Goal: Task Accomplishment & Management: Use online tool/utility

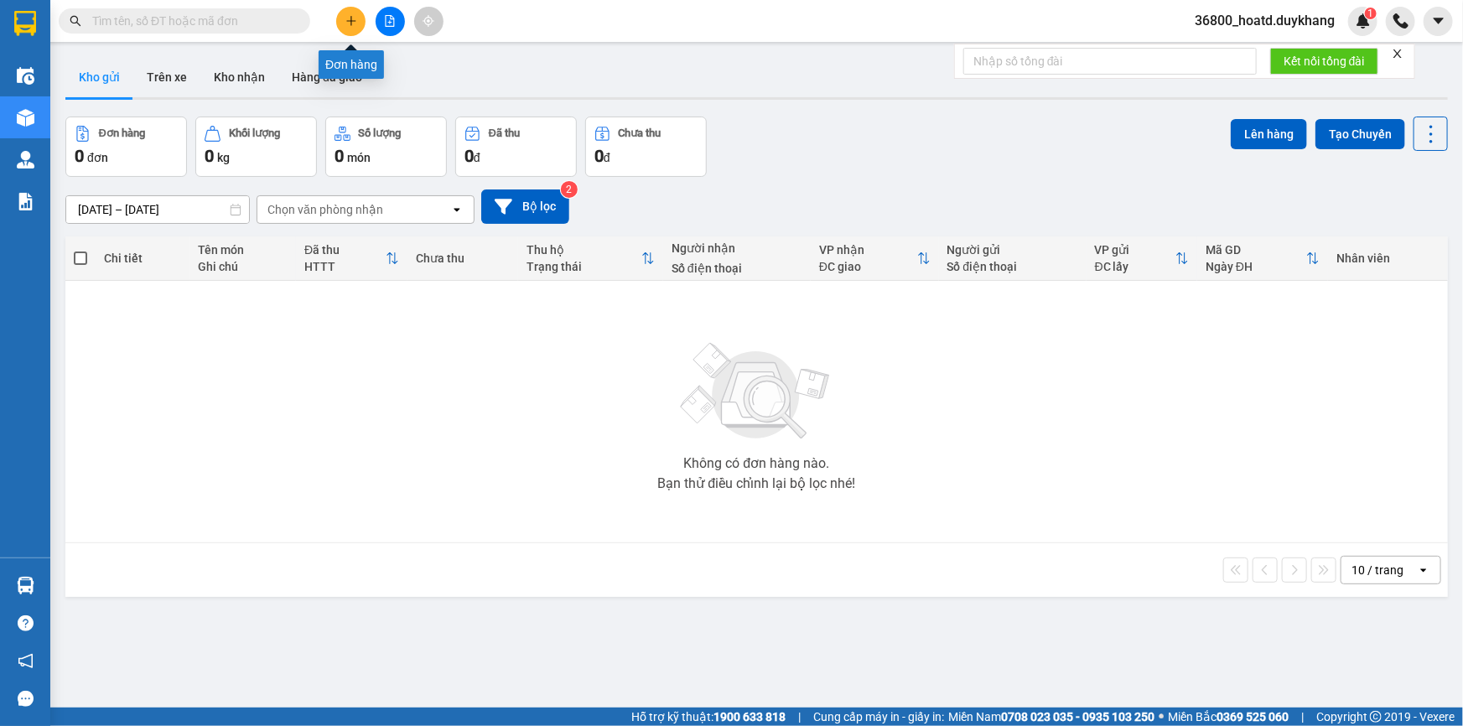
click at [347, 25] on icon "plus" at bounding box center [351, 21] width 12 height 12
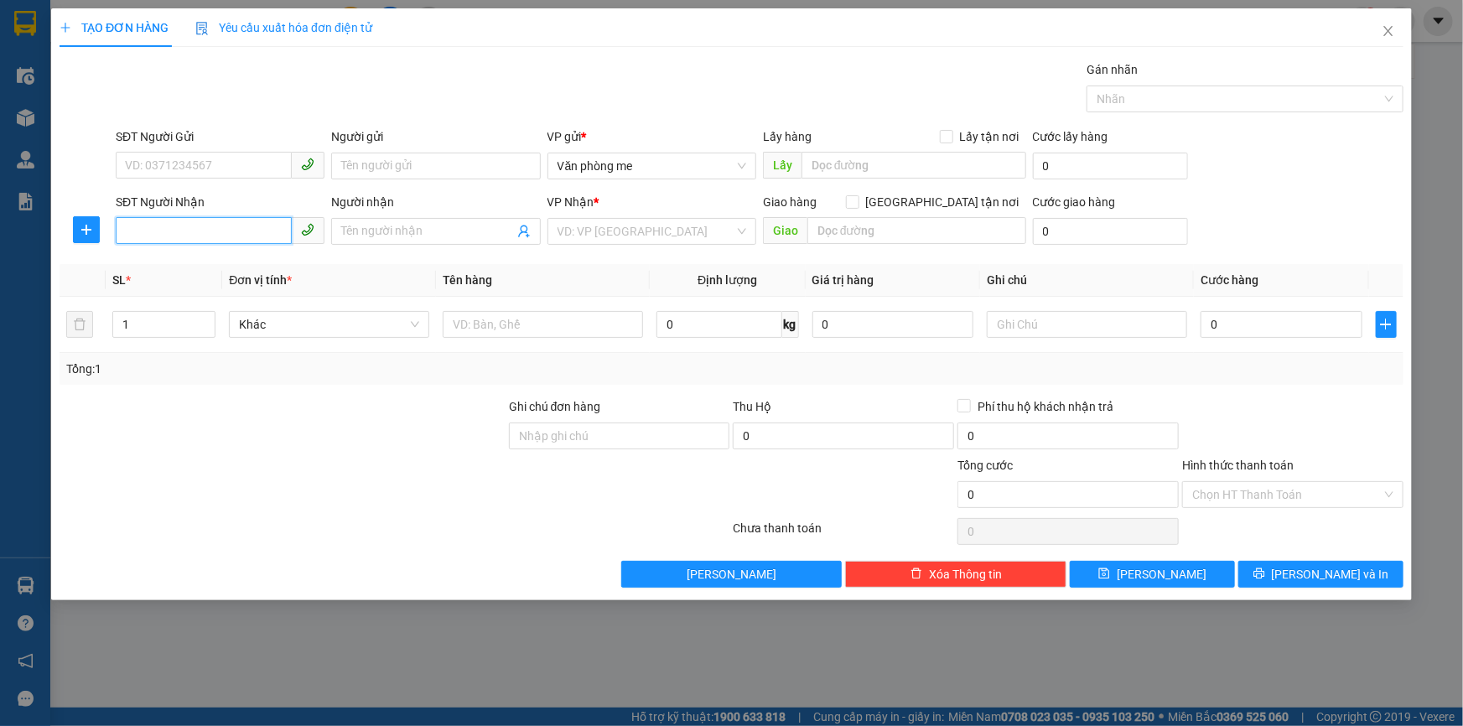
click at [239, 236] on input "SĐT Người Nhận" at bounding box center [204, 230] width 176 height 27
click at [210, 264] on div "0906292210" at bounding box center [220, 265] width 189 height 18
type input "0906292210"
click at [868, 227] on input "text" at bounding box center [916, 230] width 219 height 27
type input "40000"
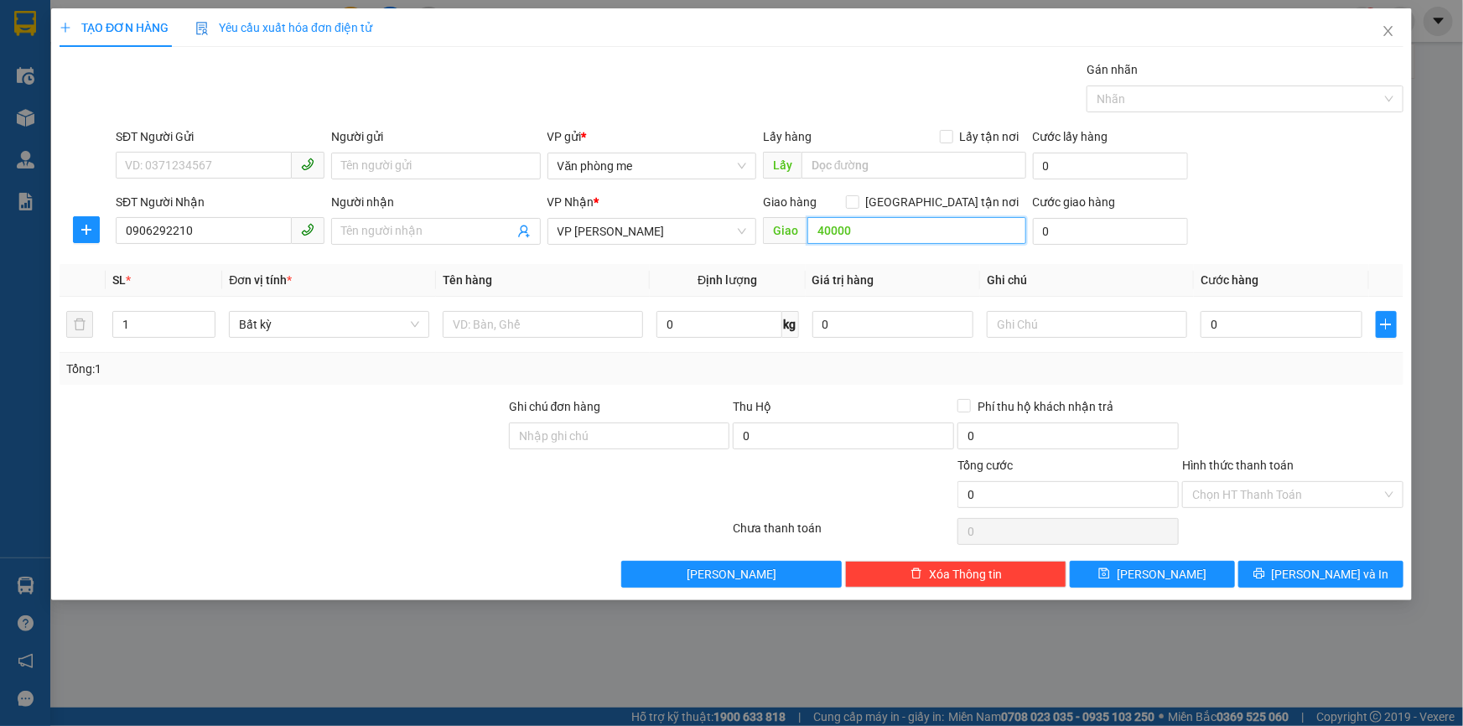
drag, startPoint x: 859, startPoint y: 233, endPoint x: 816, endPoint y: 233, distance: 43.6
click at [812, 233] on input "40000" at bounding box center [916, 230] width 219 height 27
paste input "40.00"
type input "40.000"
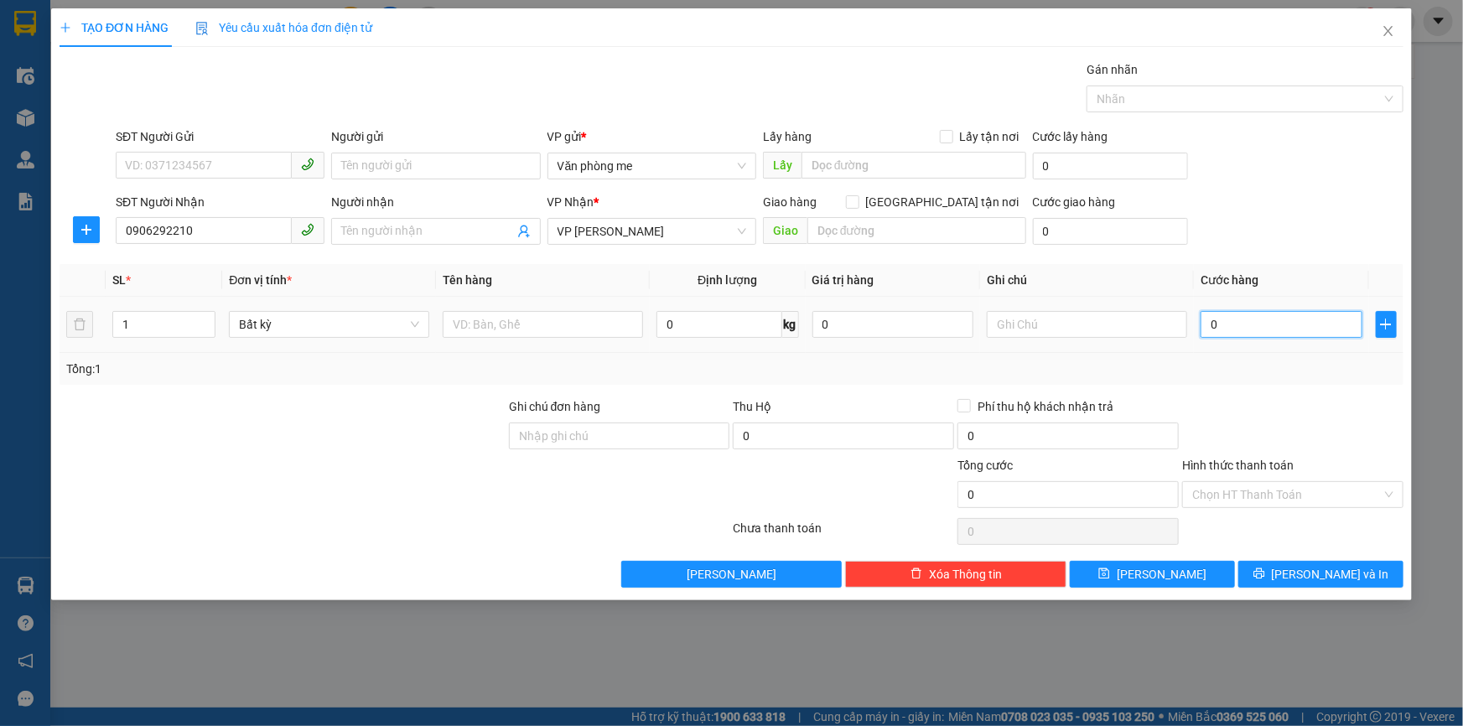
type input "40.000"
click at [1220, 496] on input "Hình thức thanh toán" at bounding box center [1286, 494] width 189 height 25
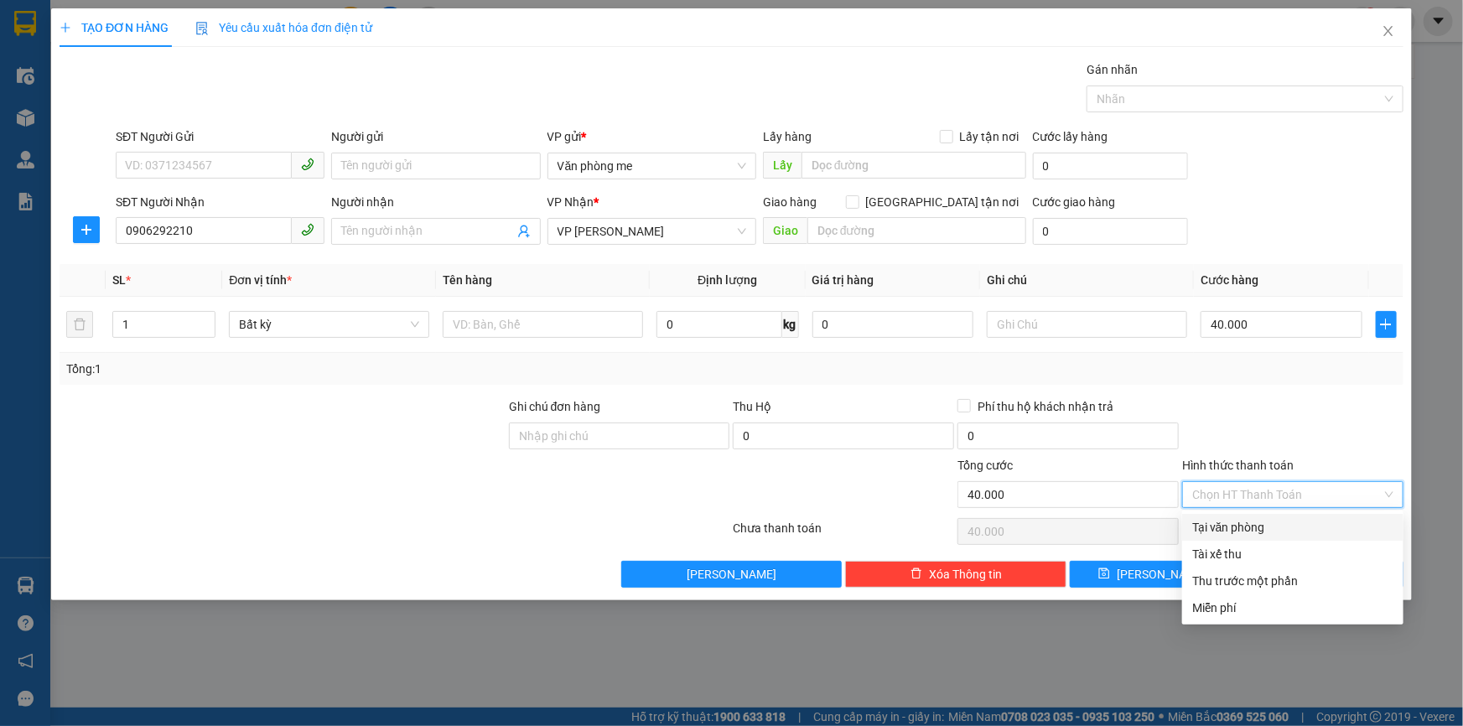
click at [1215, 523] on div "Tại văn phòng" at bounding box center [1292, 527] width 201 height 18
type input "0"
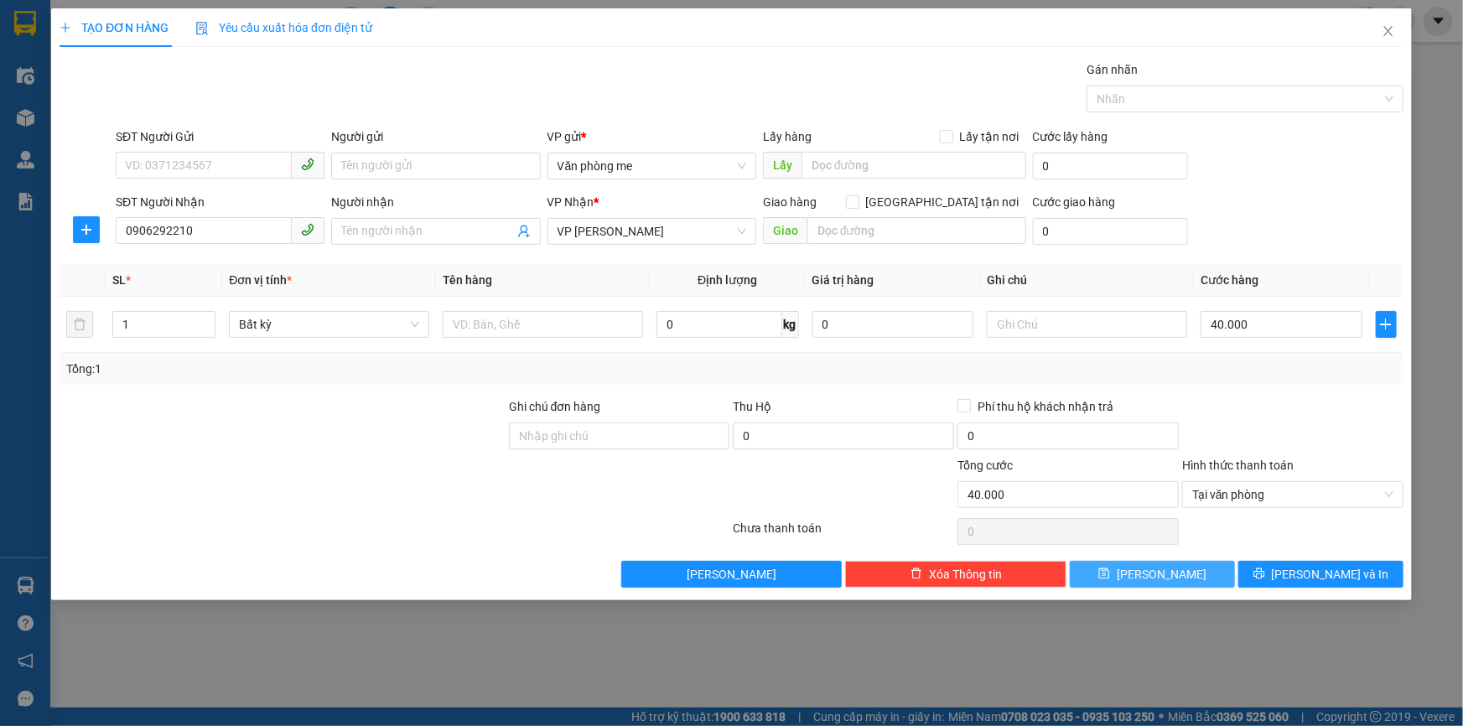
click at [1197, 578] on button "[PERSON_NAME]" at bounding box center [1152, 574] width 165 height 27
type input "0"
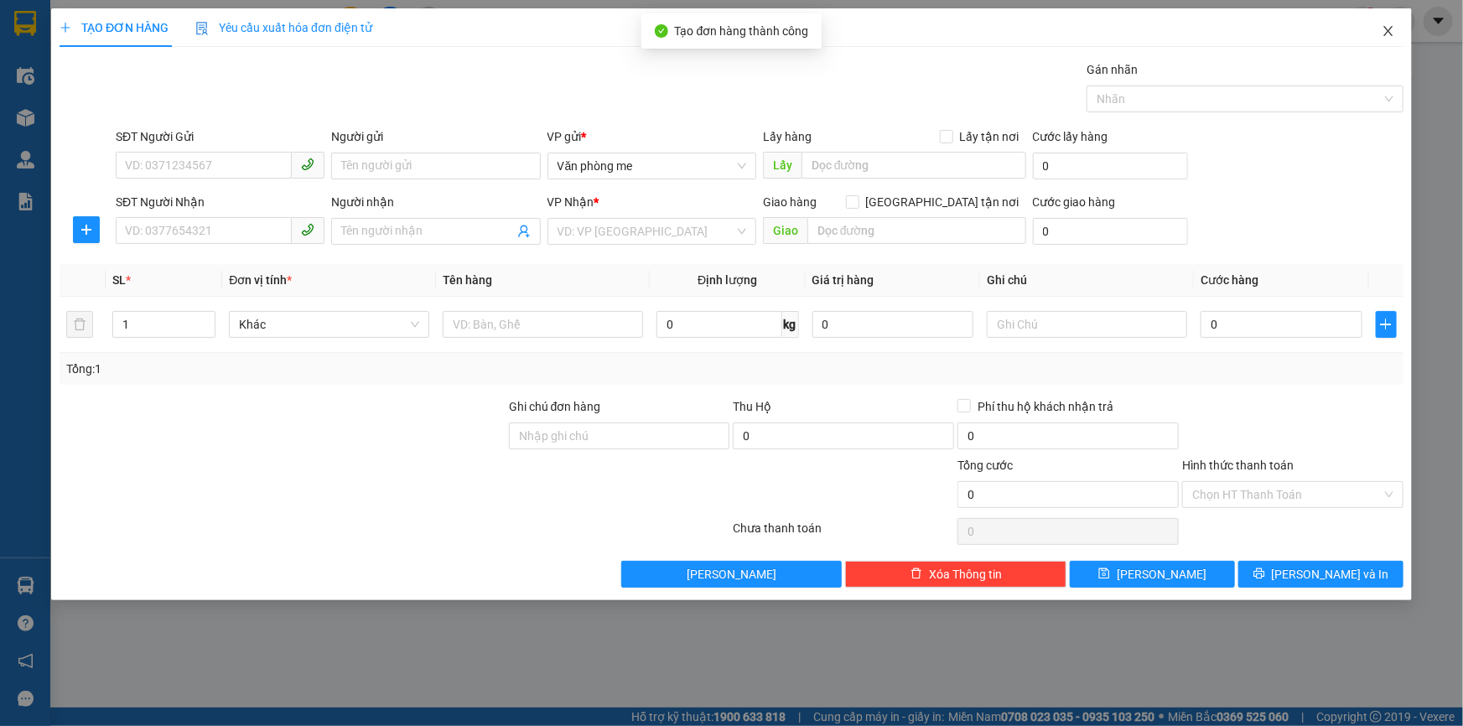
click at [1382, 29] on icon "close" at bounding box center [1388, 30] width 13 height 13
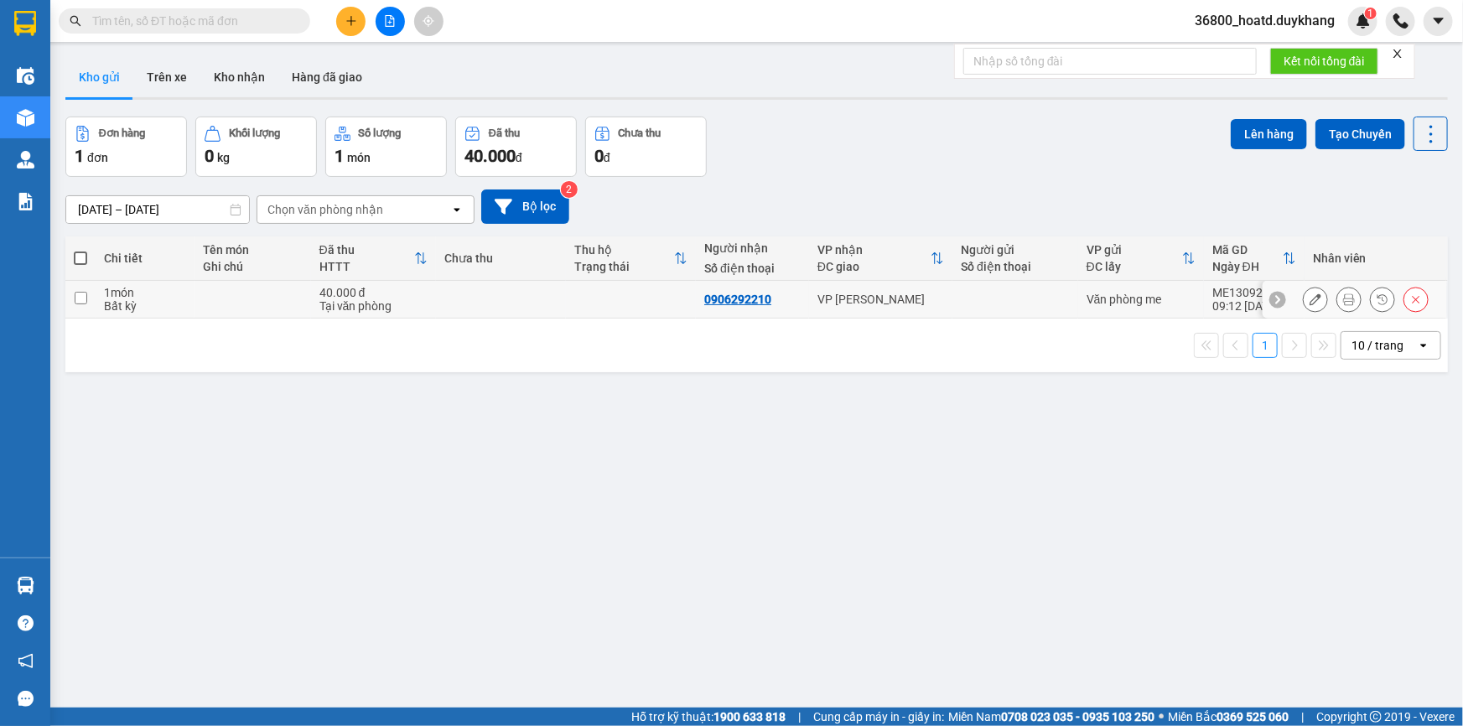
click at [84, 300] on input "checkbox" at bounding box center [81, 298] width 13 height 13
checkbox input "true"
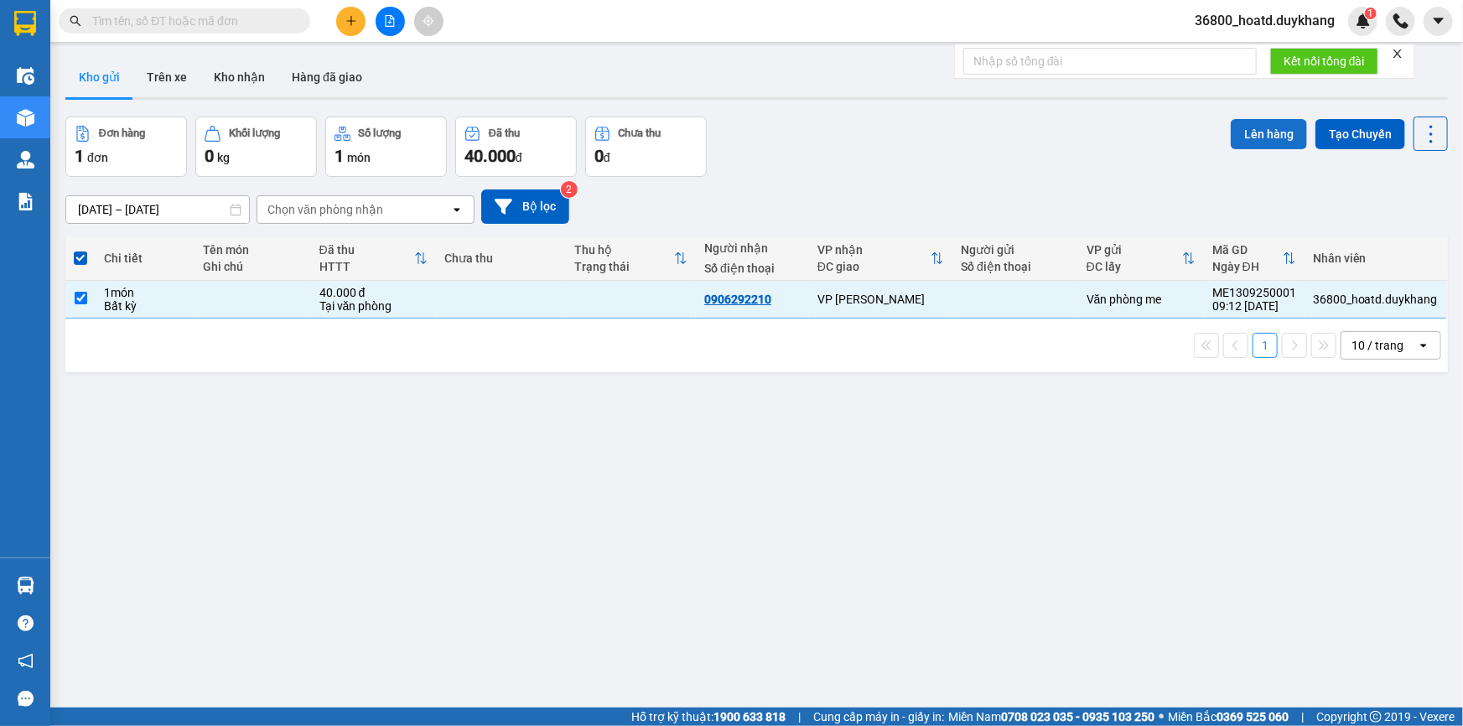
click at [1238, 134] on button "Lên hàng" at bounding box center [1269, 134] width 76 height 30
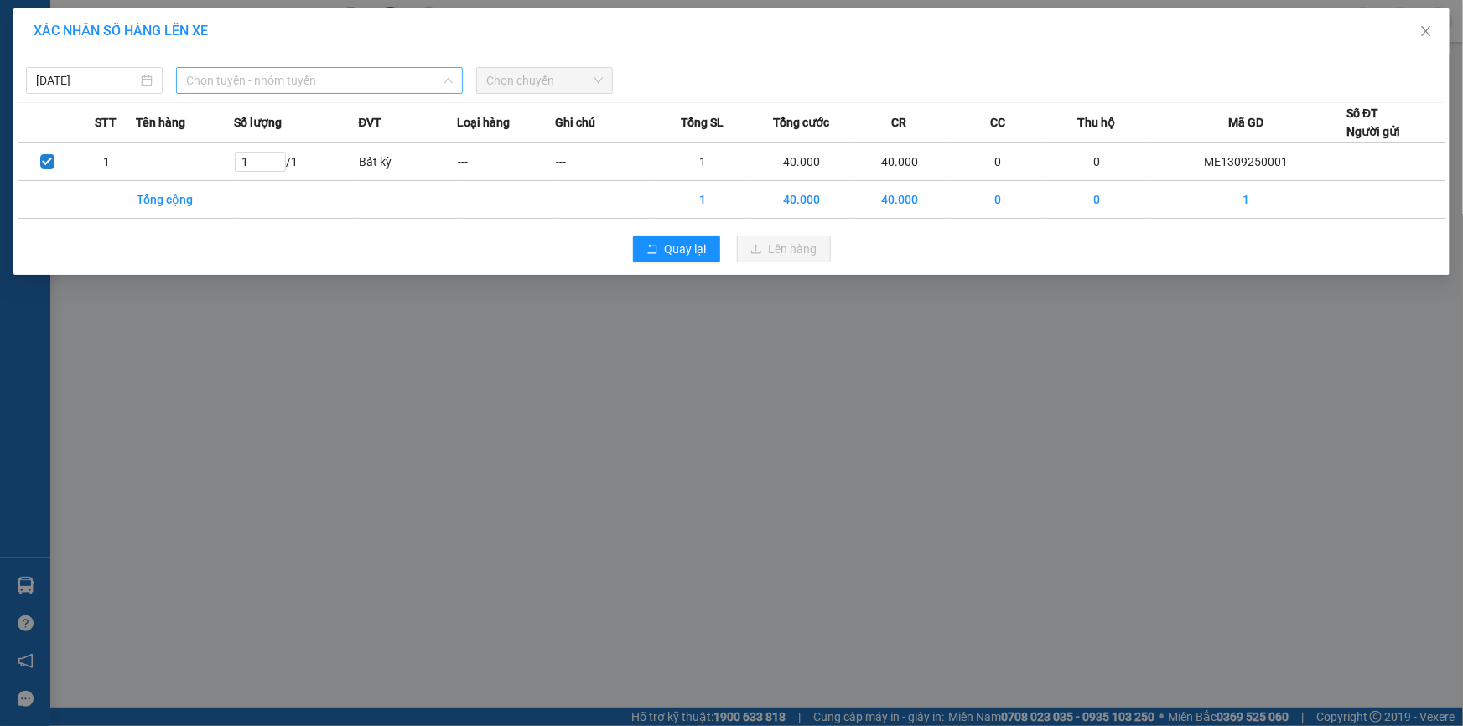
click at [231, 76] on span "Chọn tuyến - nhóm tuyến" at bounding box center [319, 80] width 267 height 25
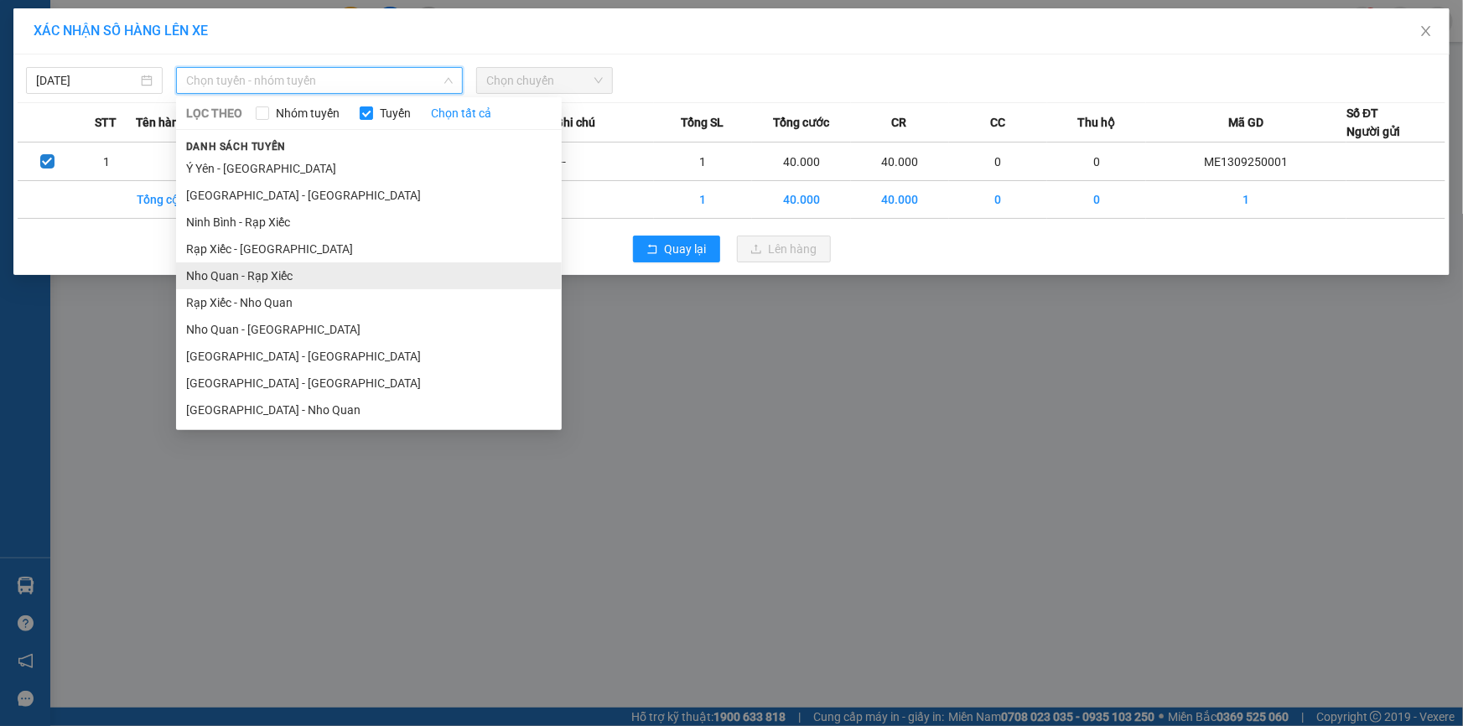
click at [219, 275] on li "Nho Quan - Rạp Xiếc" at bounding box center [369, 275] width 386 height 27
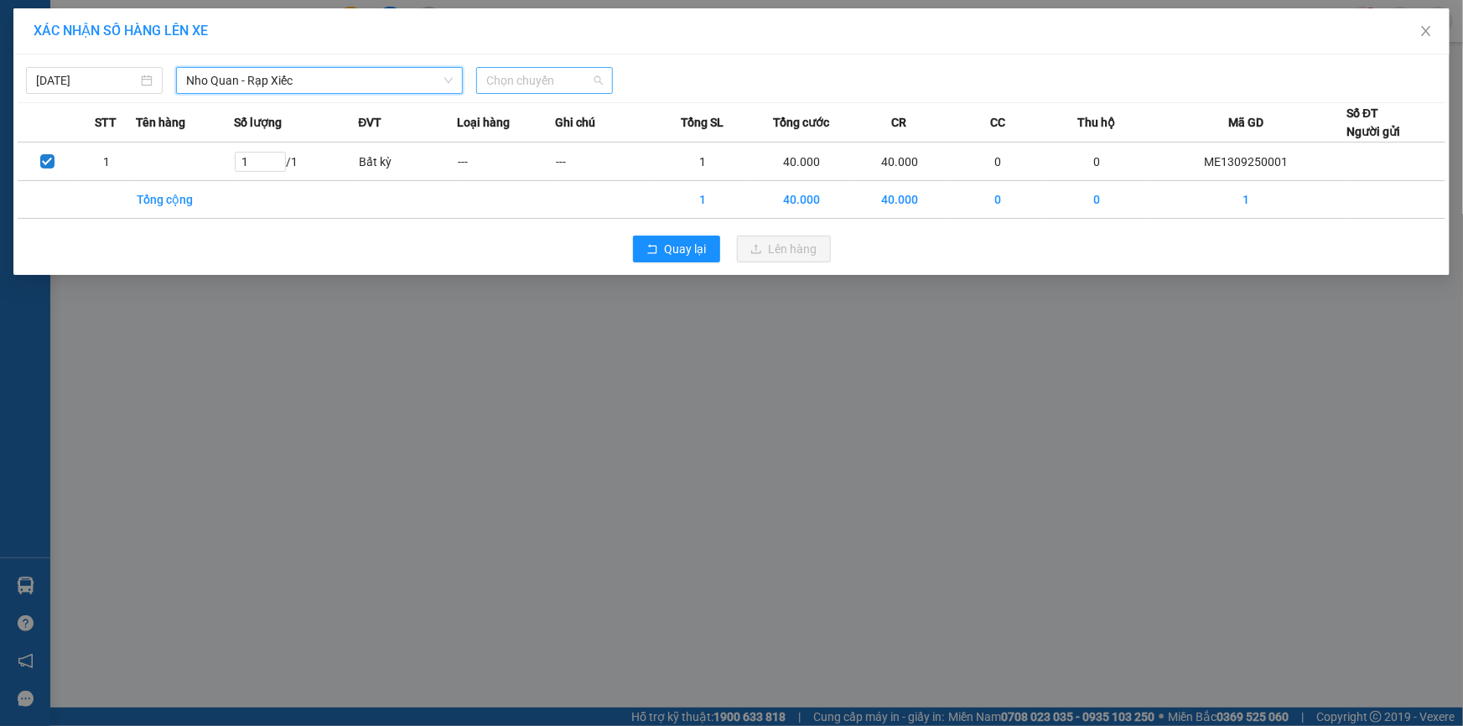
click at [514, 80] on span "Chọn chuyến" at bounding box center [544, 80] width 117 height 25
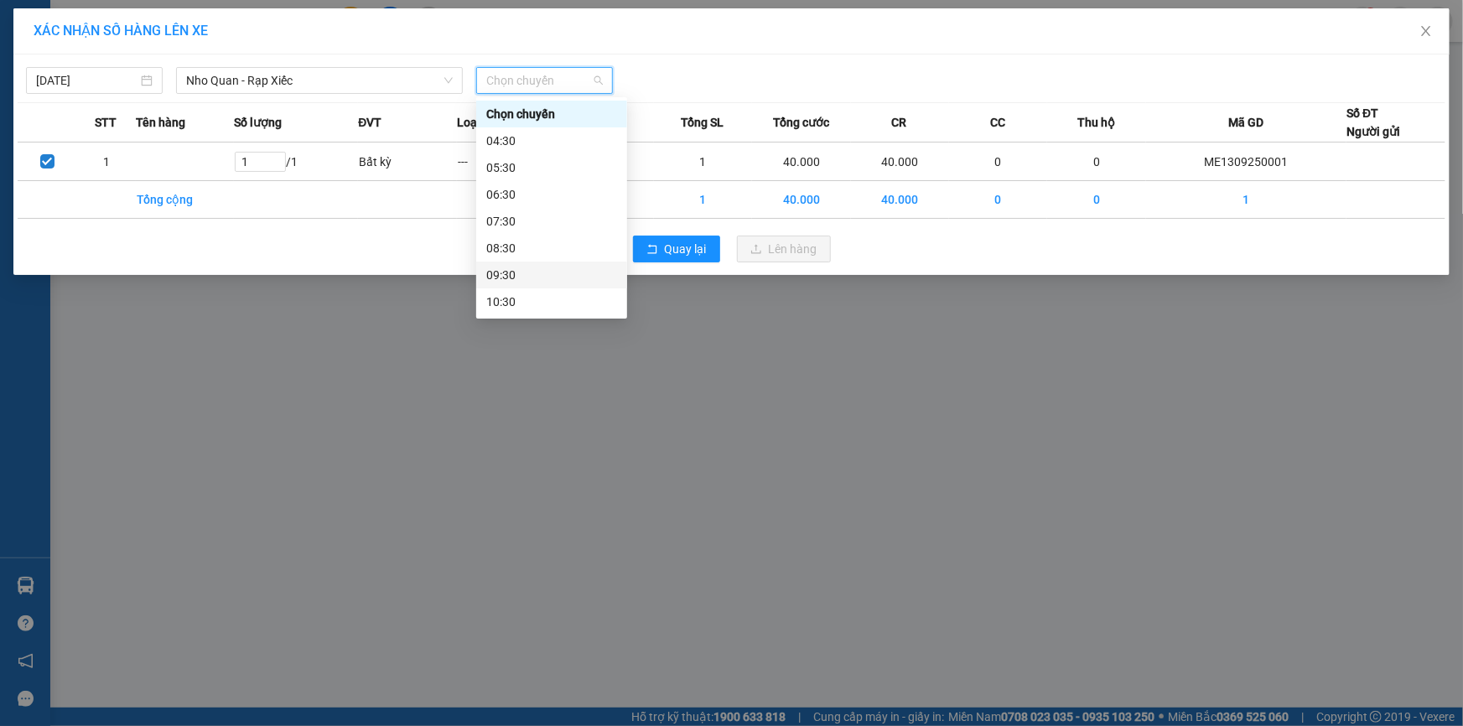
scroll to position [152, 0]
click at [197, 75] on span "Nho Quan - Rạp Xiếc" at bounding box center [319, 80] width 267 height 25
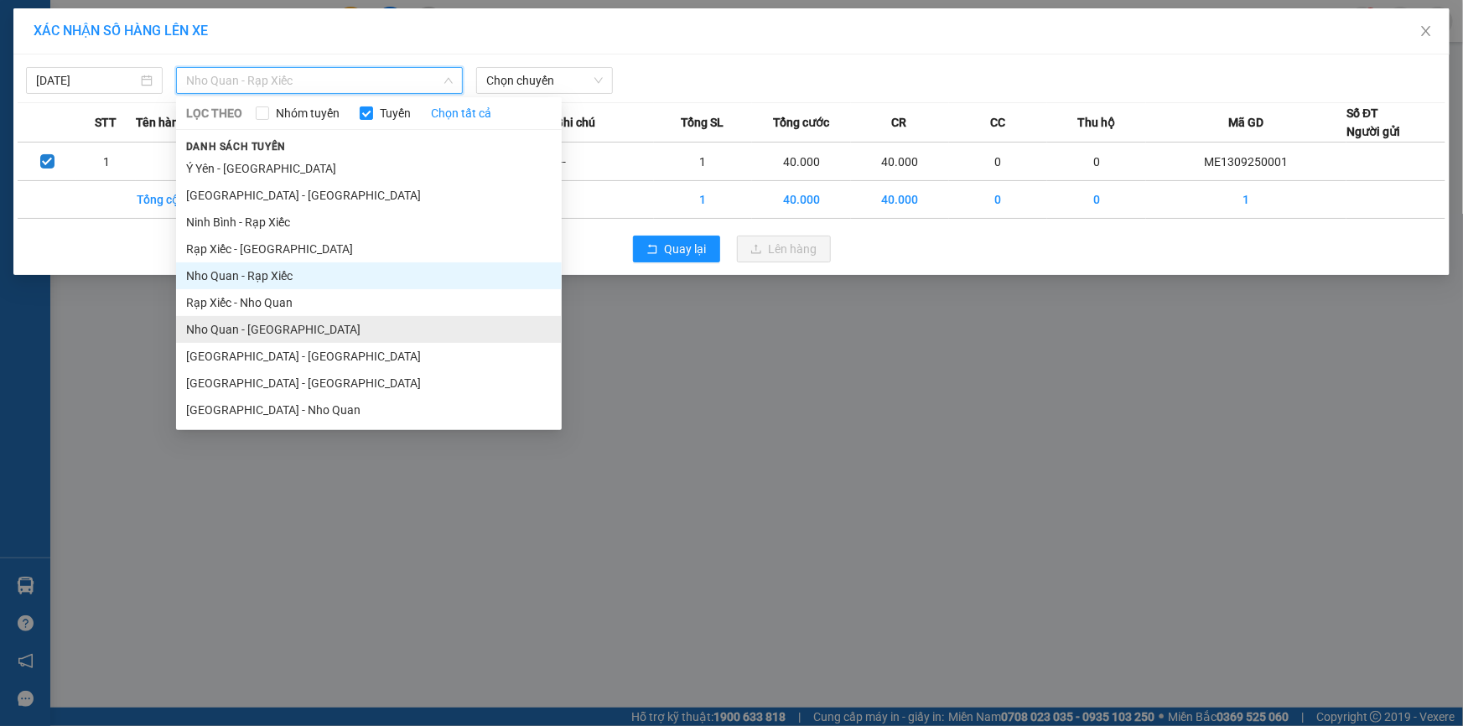
click at [228, 330] on li "Nho Quan - [GEOGRAPHIC_DATA]" at bounding box center [369, 329] width 386 height 27
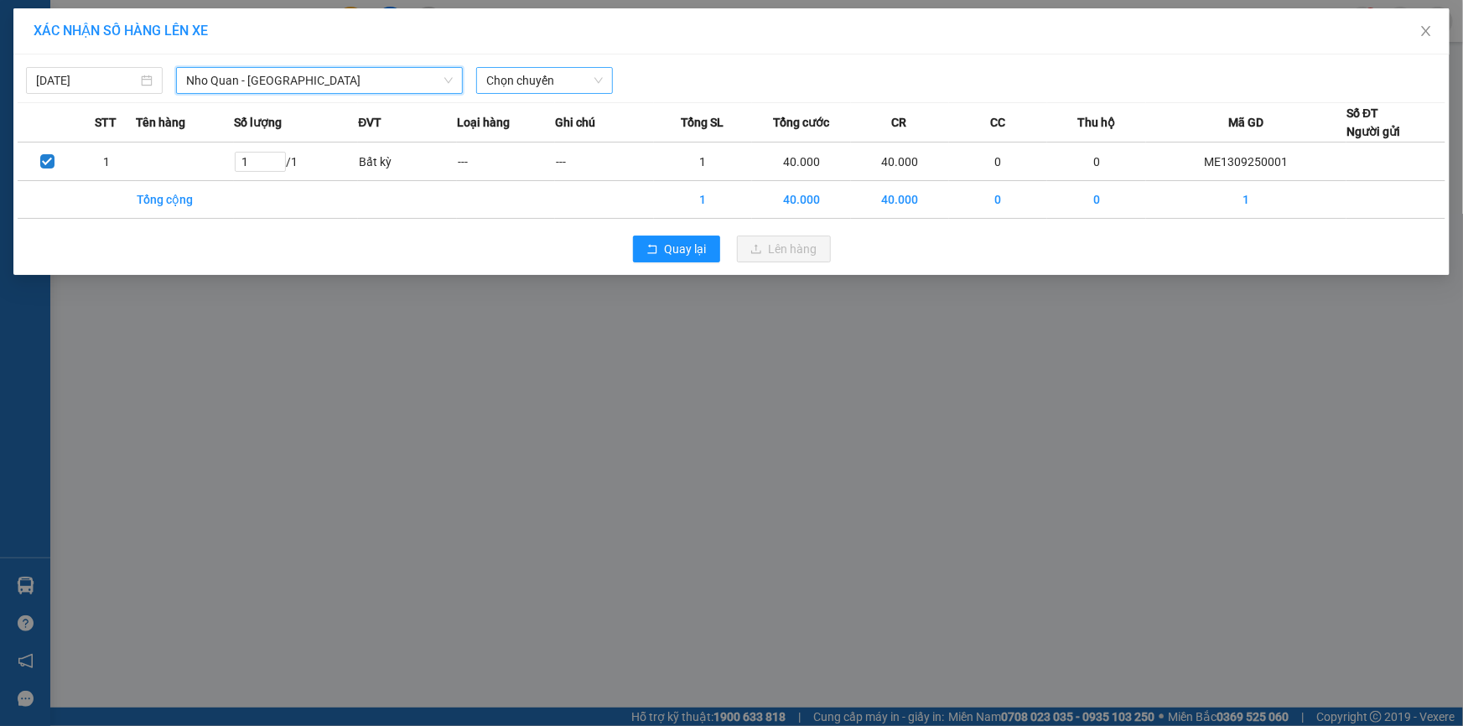
click at [543, 73] on span "Chọn chuyến" at bounding box center [544, 80] width 117 height 25
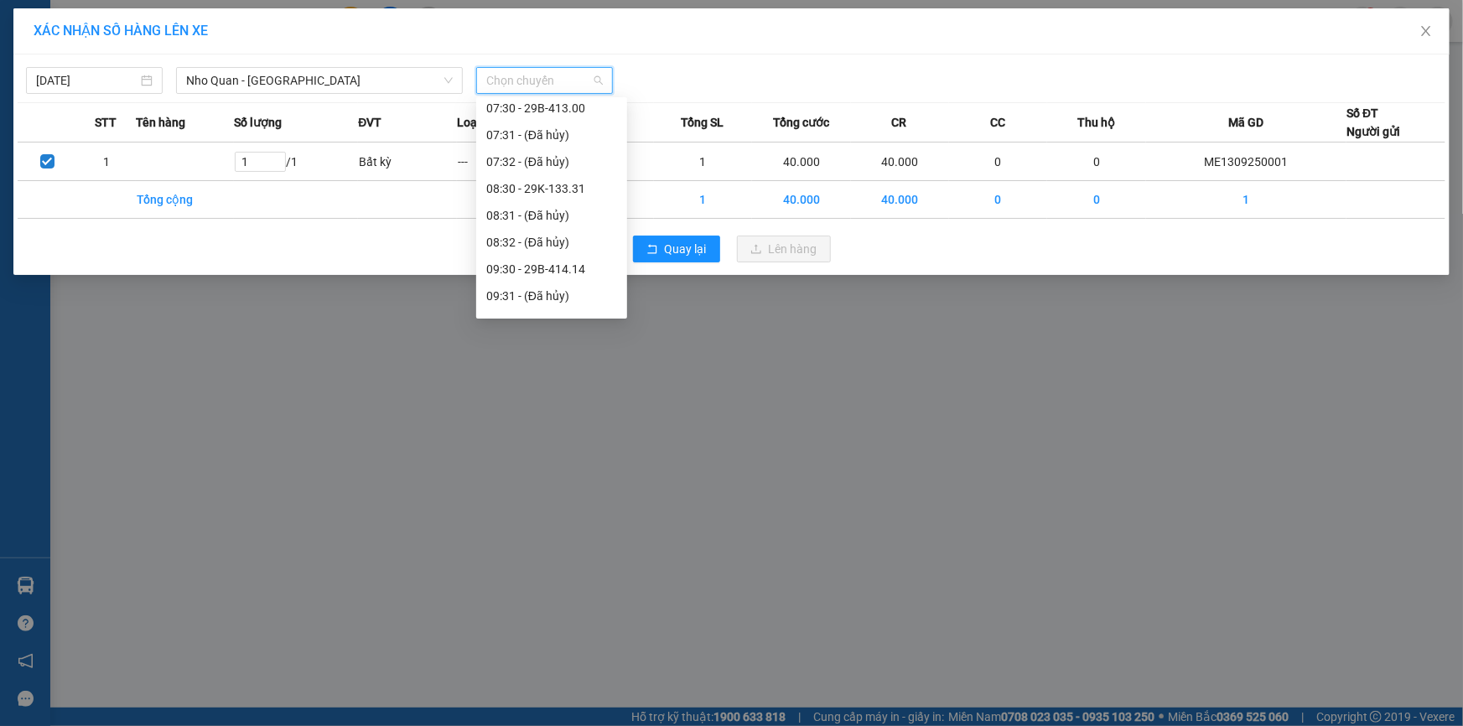
scroll to position [304, 0]
click at [564, 235] on div "09:30 - 29B-414.14" at bounding box center [551, 239] width 131 height 18
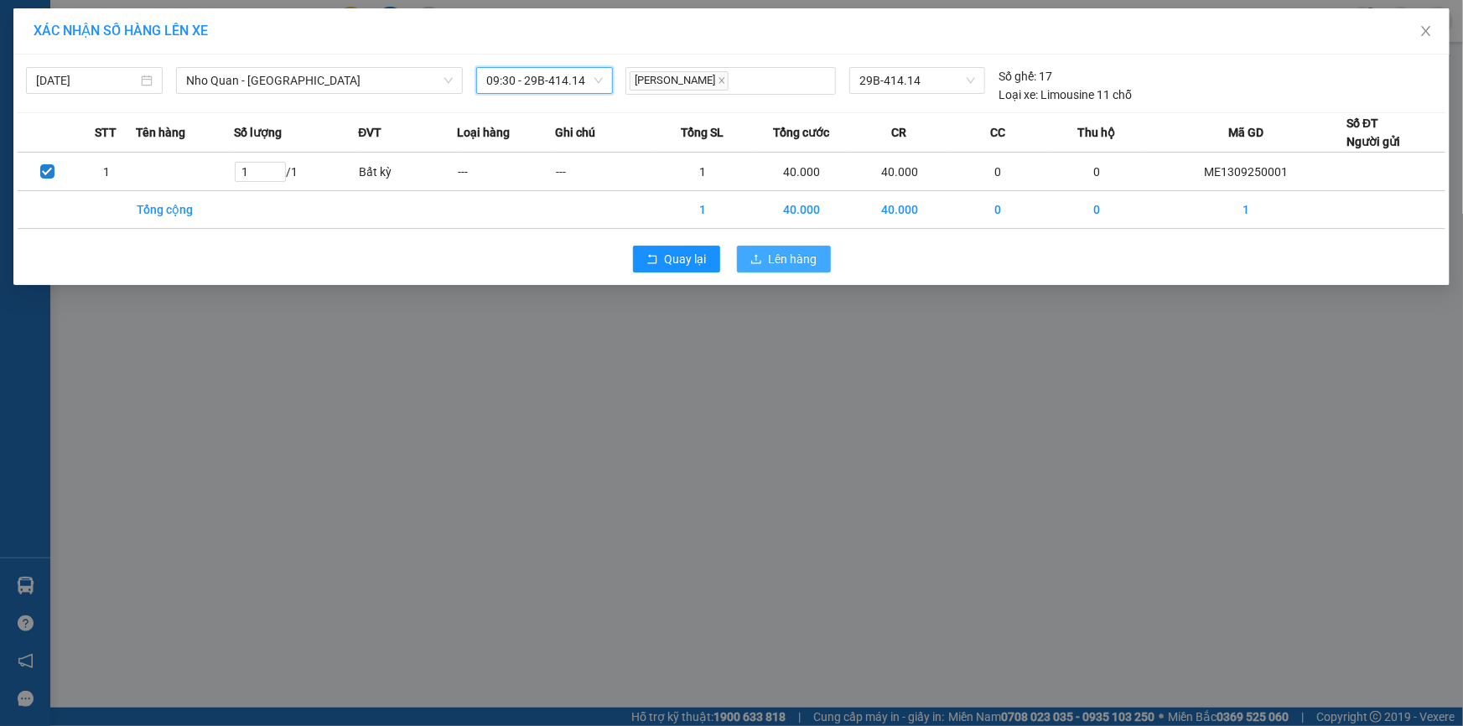
click at [779, 252] on span "Lên hàng" at bounding box center [793, 259] width 49 height 18
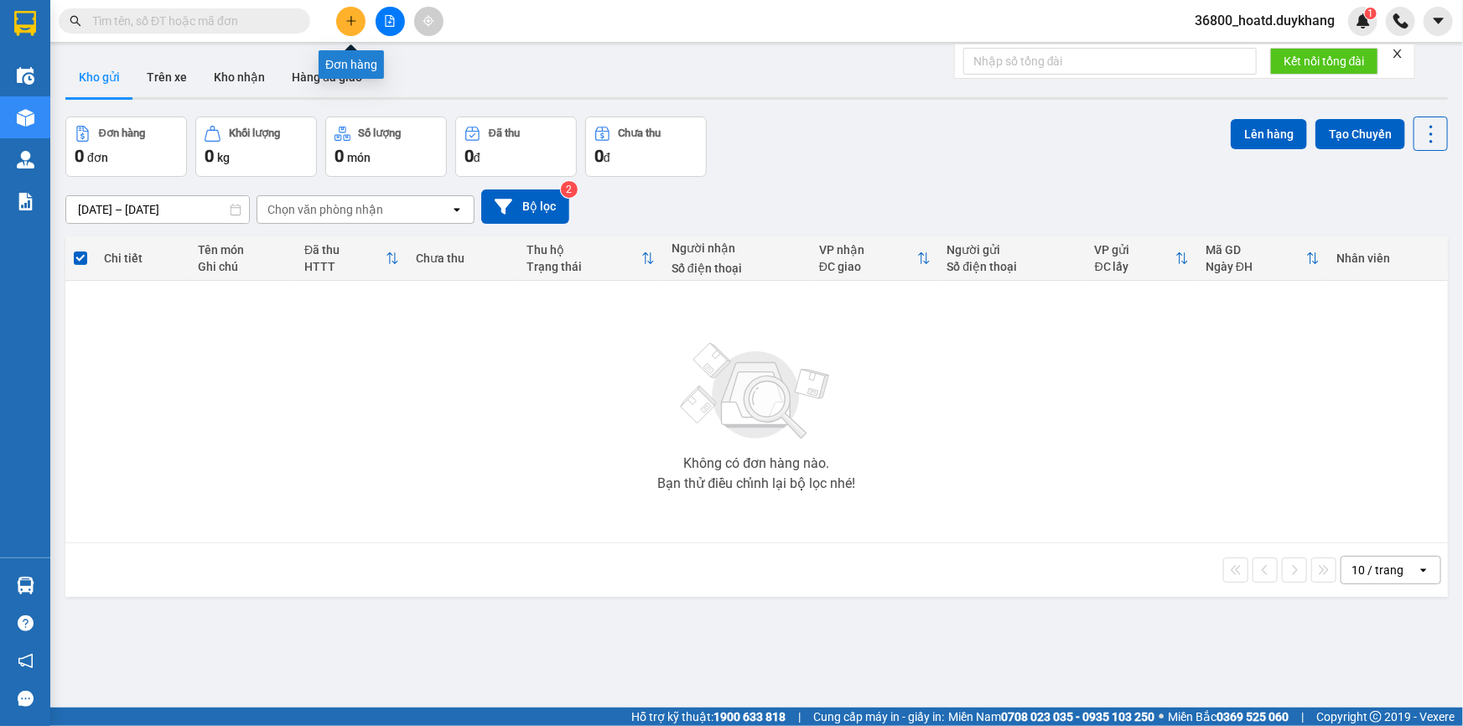
click at [349, 17] on icon "plus" at bounding box center [351, 21] width 12 height 12
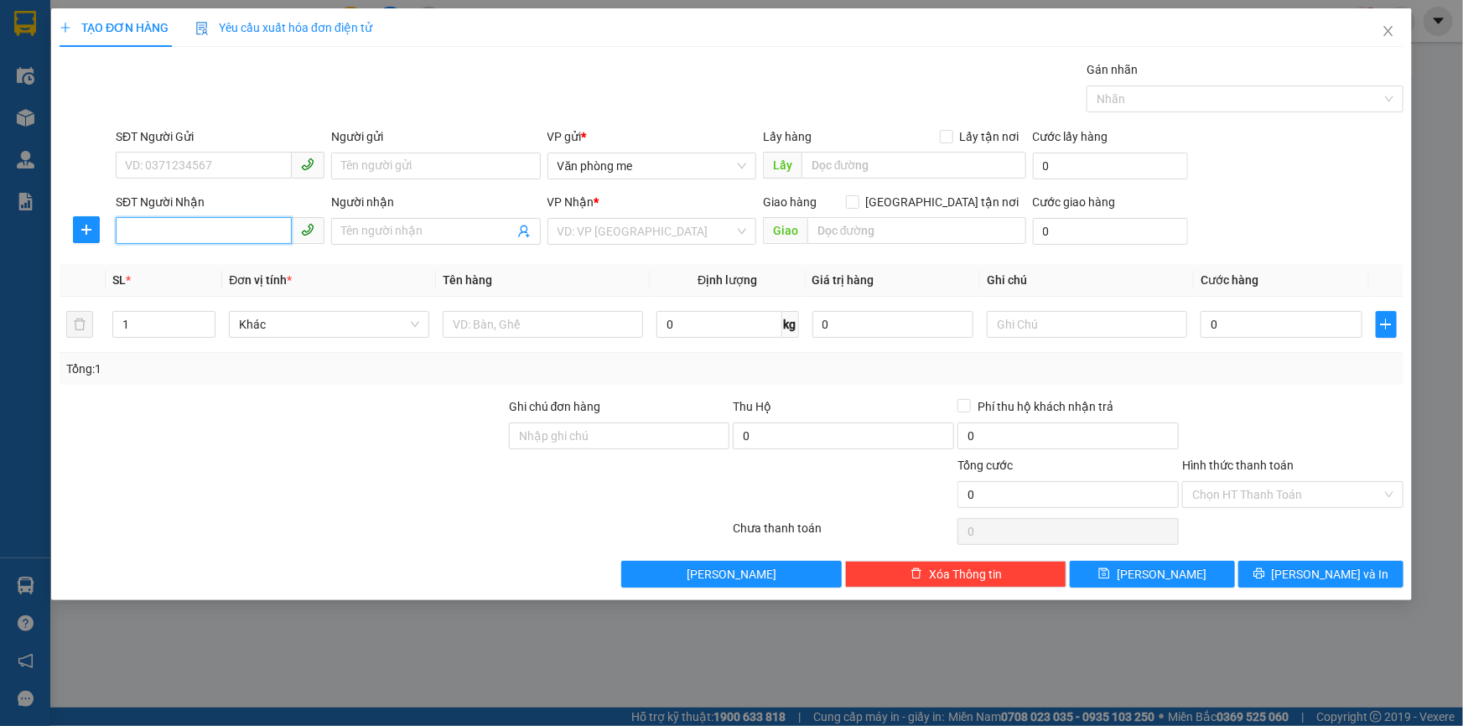
click at [191, 231] on input "SĐT Người Nhận" at bounding box center [204, 230] width 176 height 27
click at [205, 233] on input "SĐT Người Nhận" at bounding box center [204, 230] width 176 height 27
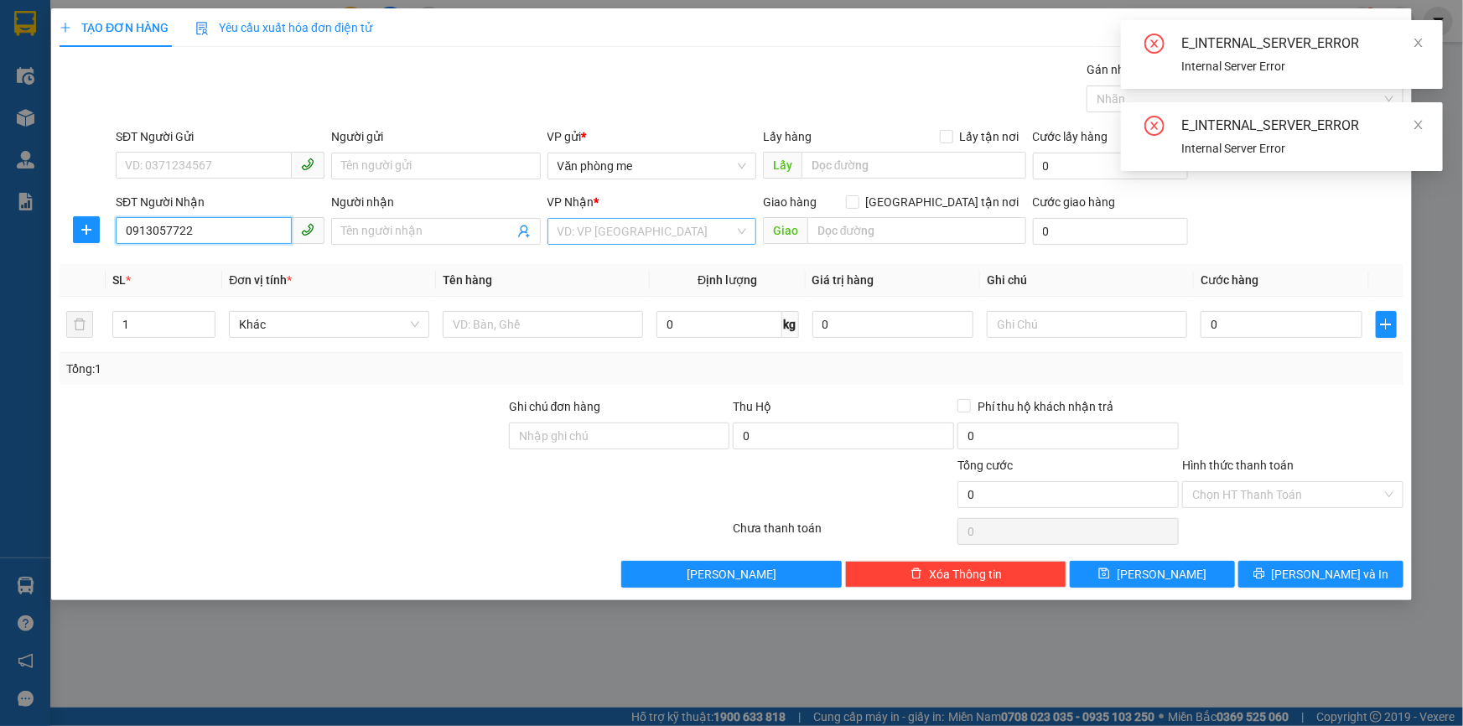
type input "0913057722"
click at [609, 226] on input "search" at bounding box center [646, 231] width 177 height 25
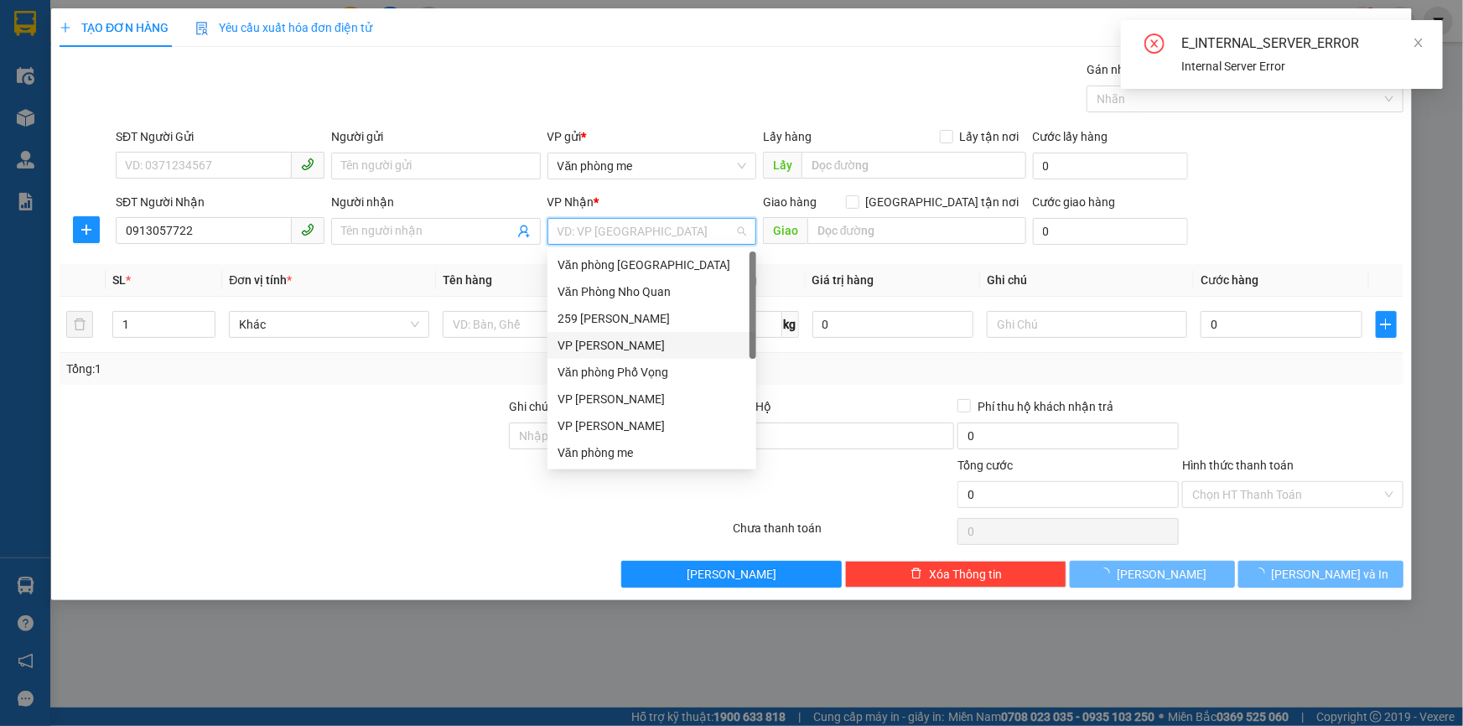
drag, startPoint x: 624, startPoint y: 342, endPoint x: 688, endPoint y: 331, distance: 64.6
click at [624, 344] on div "VP [PERSON_NAME]" at bounding box center [652, 345] width 189 height 18
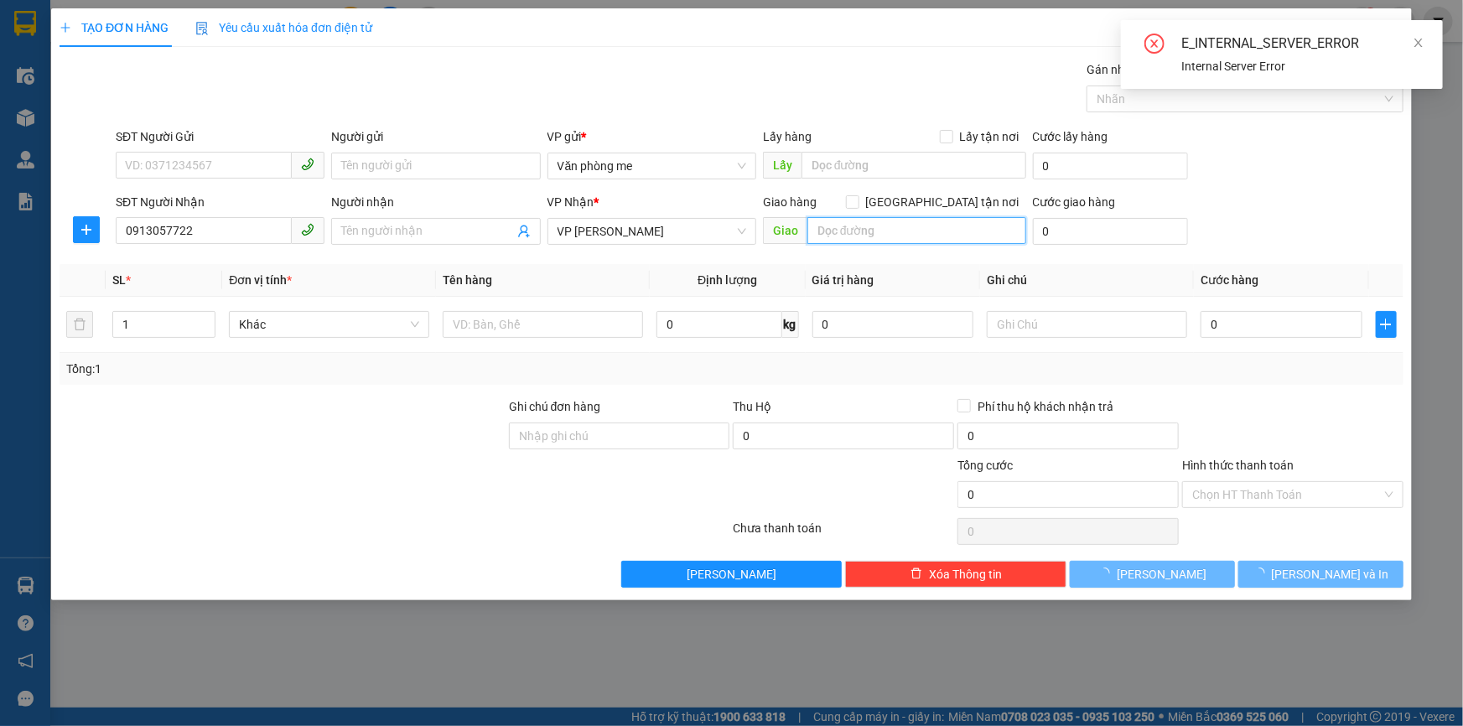
click at [892, 236] on input "text" at bounding box center [916, 230] width 219 height 27
type input "30000"
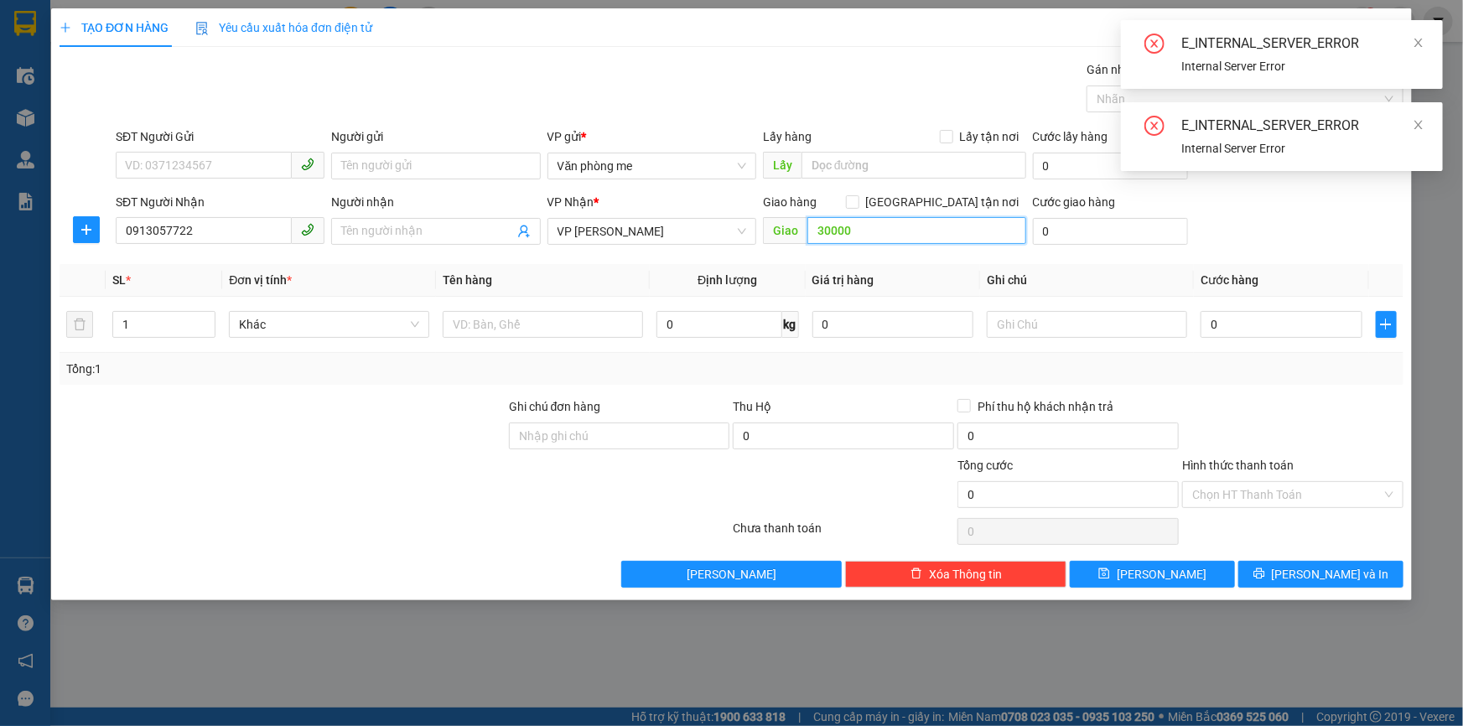
drag, startPoint x: 880, startPoint y: 233, endPoint x: 816, endPoint y: 236, distance: 63.8
click at [816, 236] on input "30000" at bounding box center [916, 230] width 219 height 27
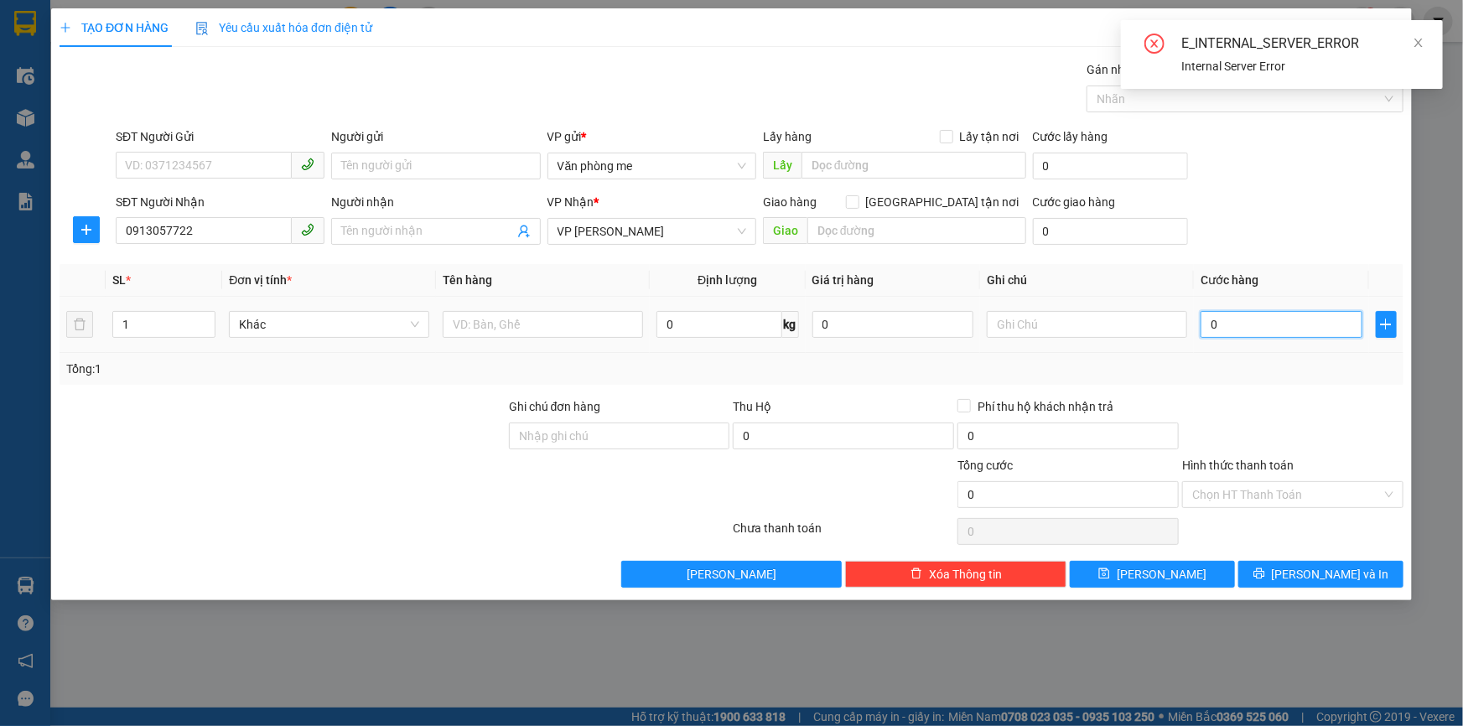
paste input "30.00"
type input "30.000"
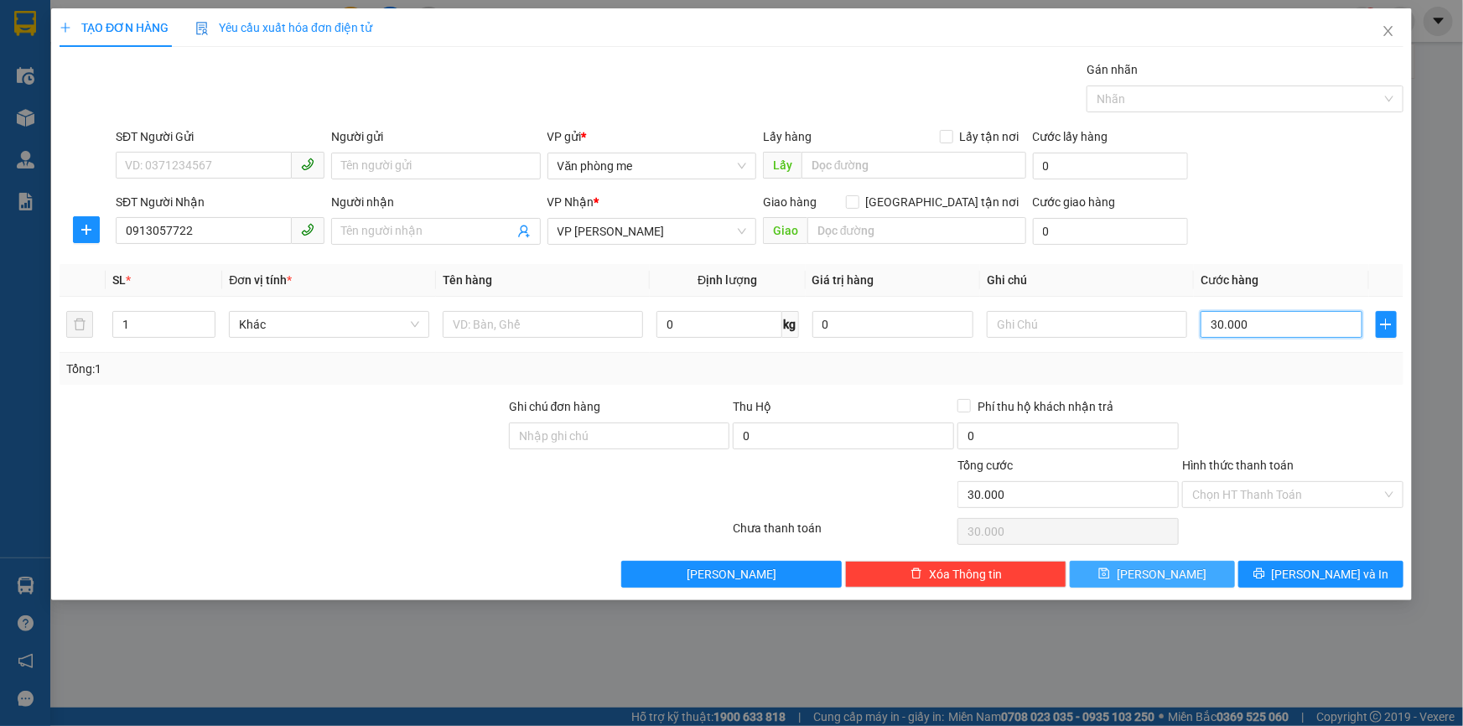
type input "30.000"
click at [1139, 566] on button "[PERSON_NAME]" at bounding box center [1152, 574] width 165 height 27
type input "0"
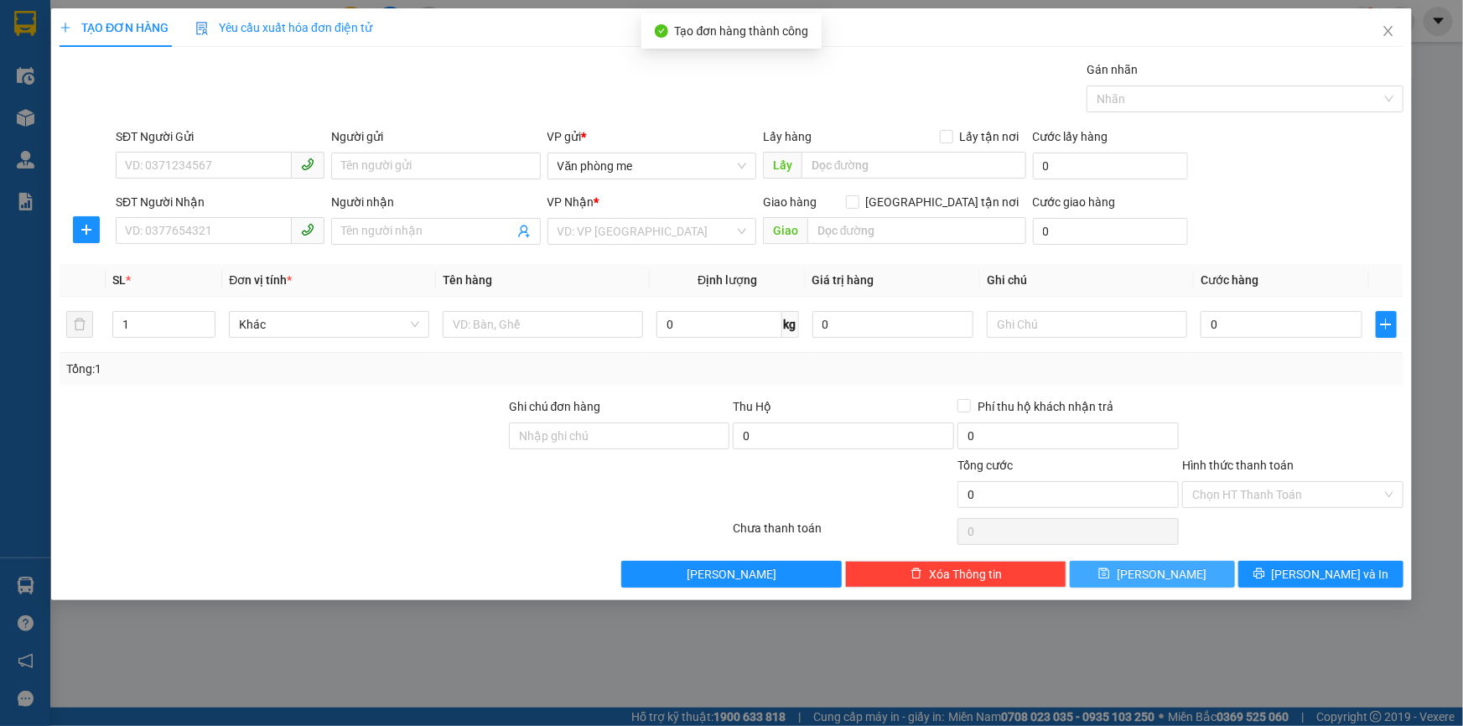
click at [1156, 578] on span "[PERSON_NAME]" at bounding box center [1162, 574] width 90 height 18
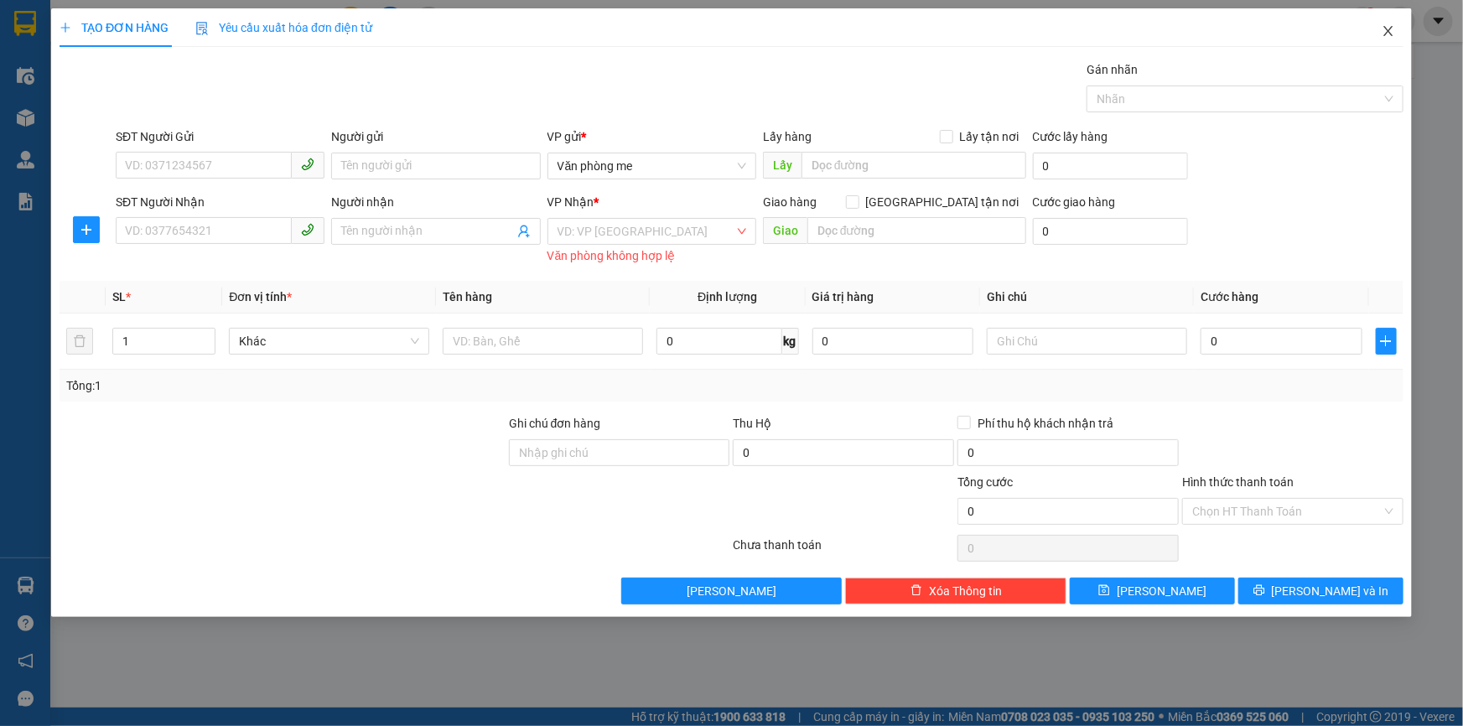
click at [1390, 28] on icon "close" at bounding box center [1388, 30] width 13 height 13
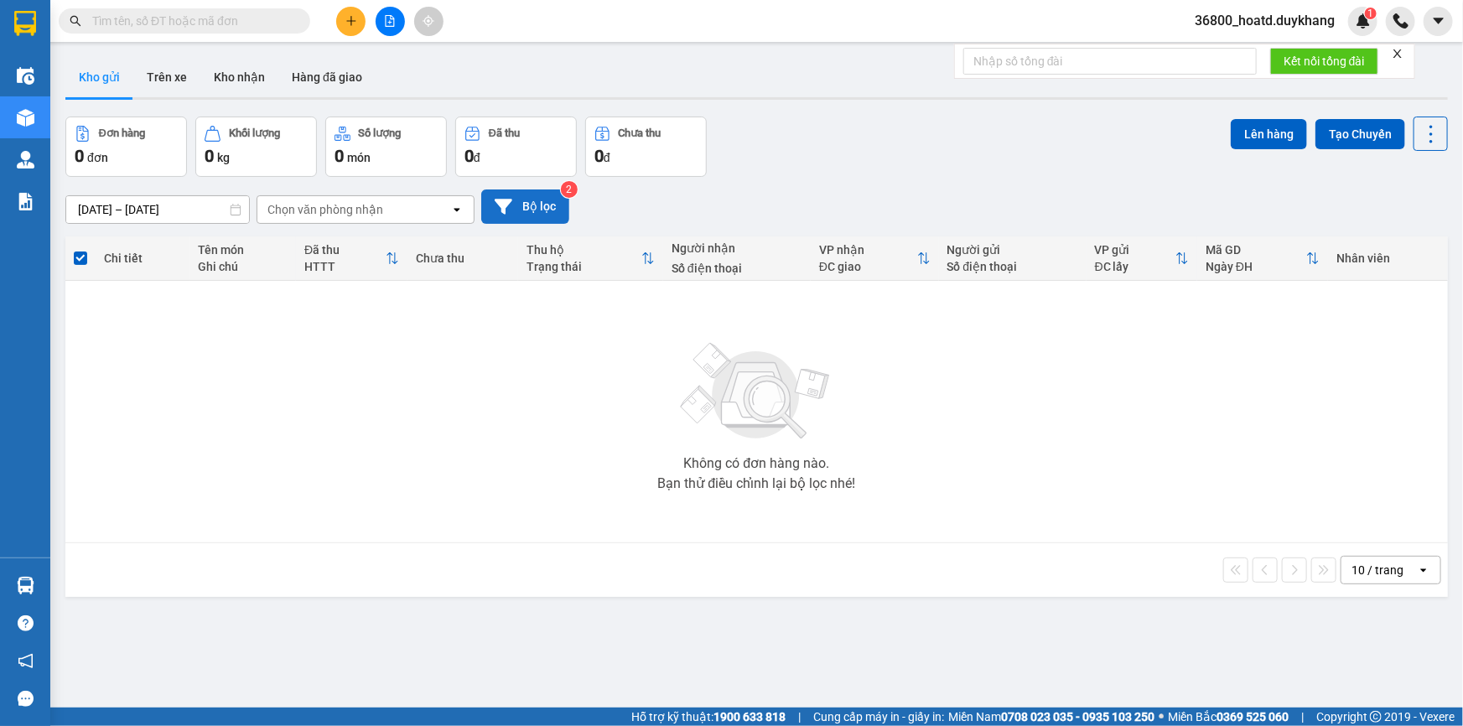
click at [527, 197] on button "Bộ lọc" at bounding box center [525, 206] width 88 height 34
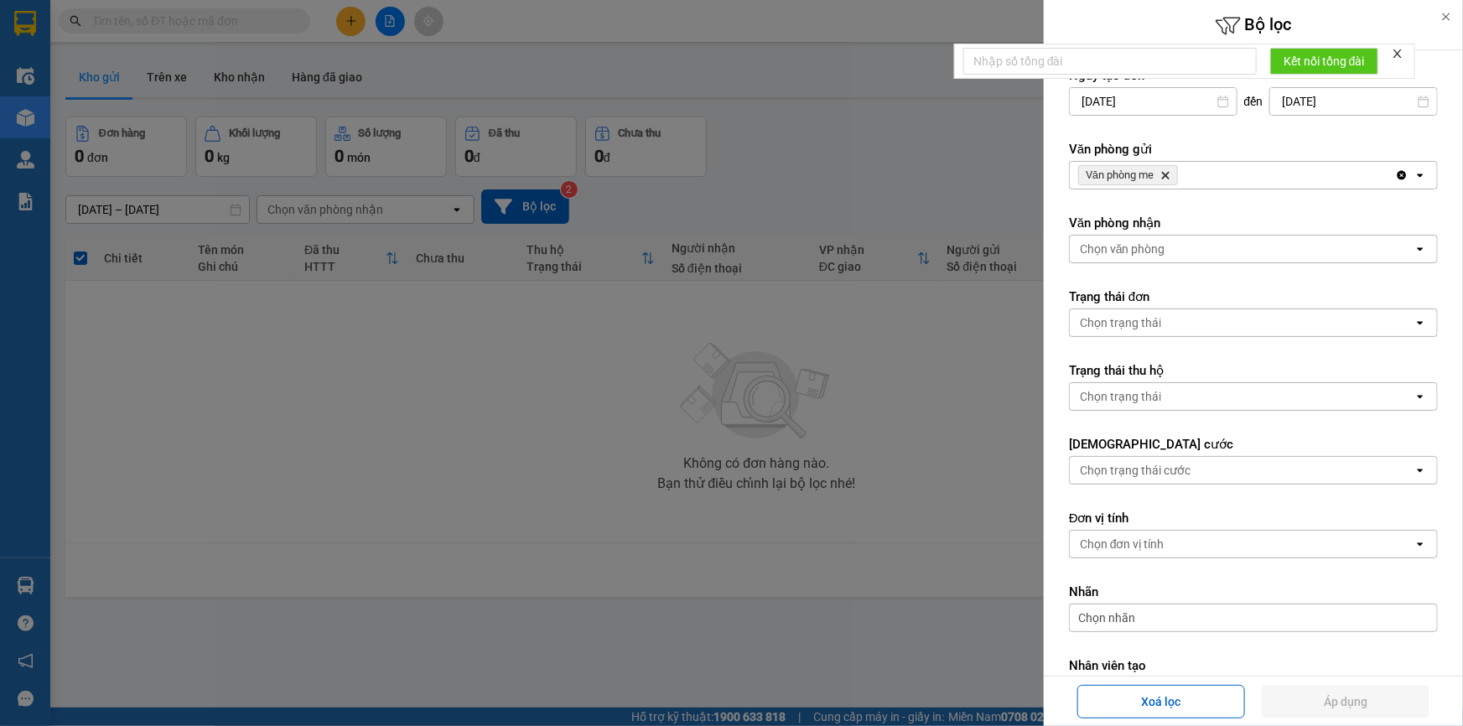
click at [381, 386] on div at bounding box center [731, 363] width 1463 height 726
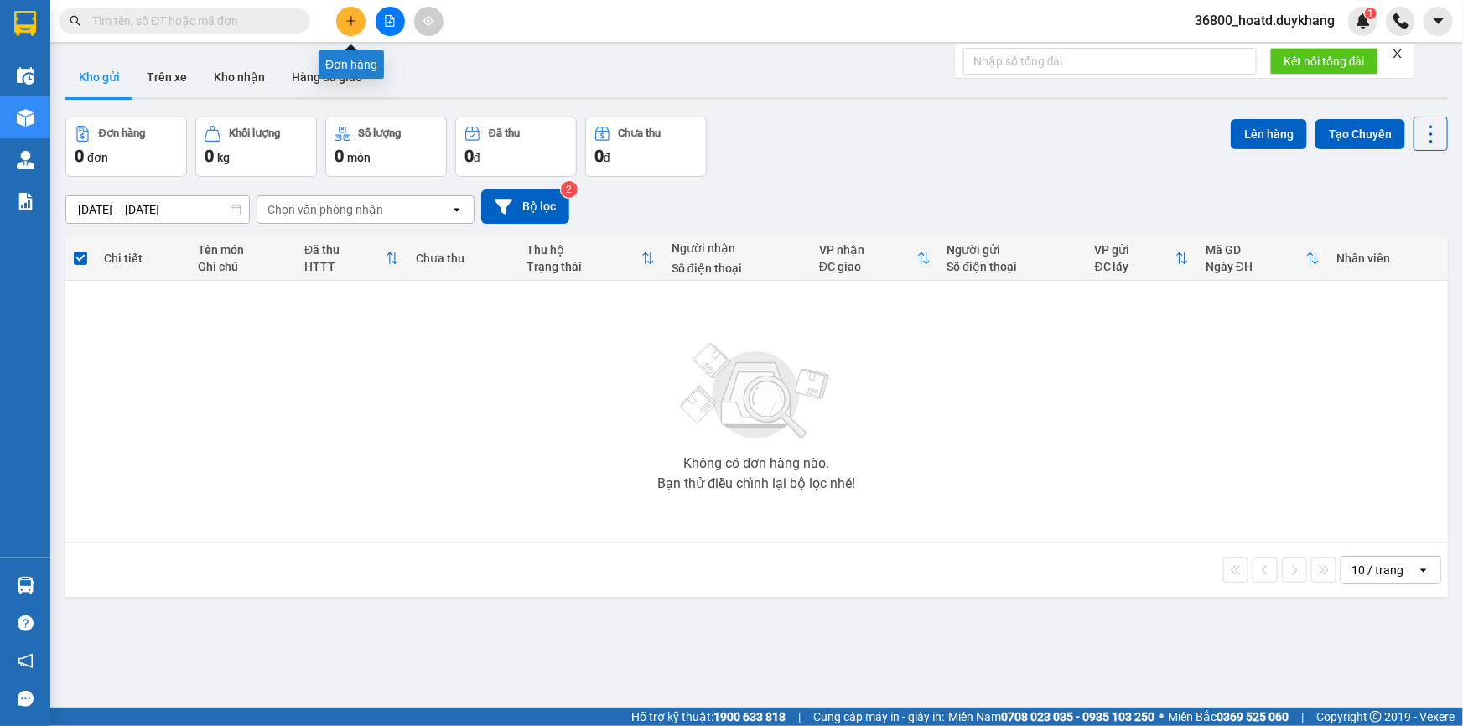
click at [349, 22] on icon "plus" at bounding box center [351, 21] width 12 height 12
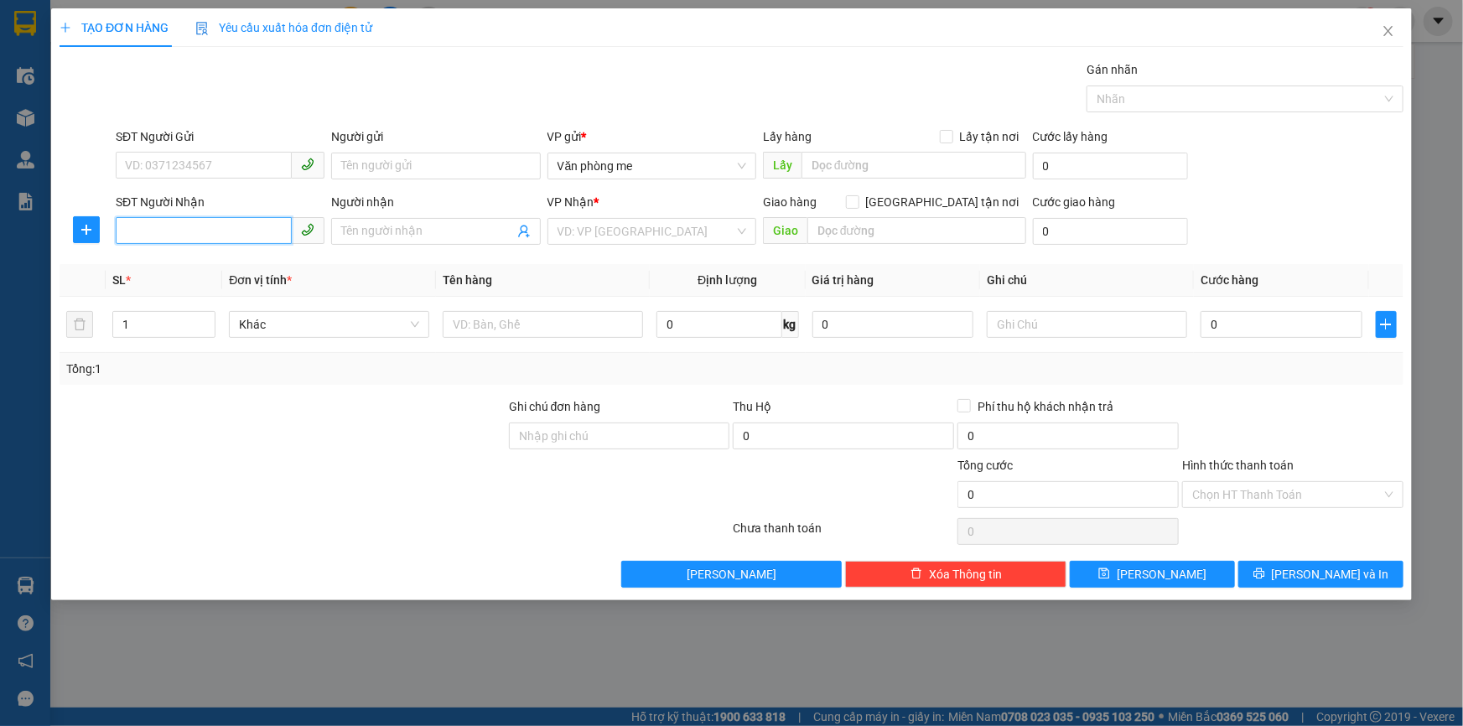
click at [206, 224] on input "SĐT Người Nhận" at bounding box center [204, 230] width 176 height 27
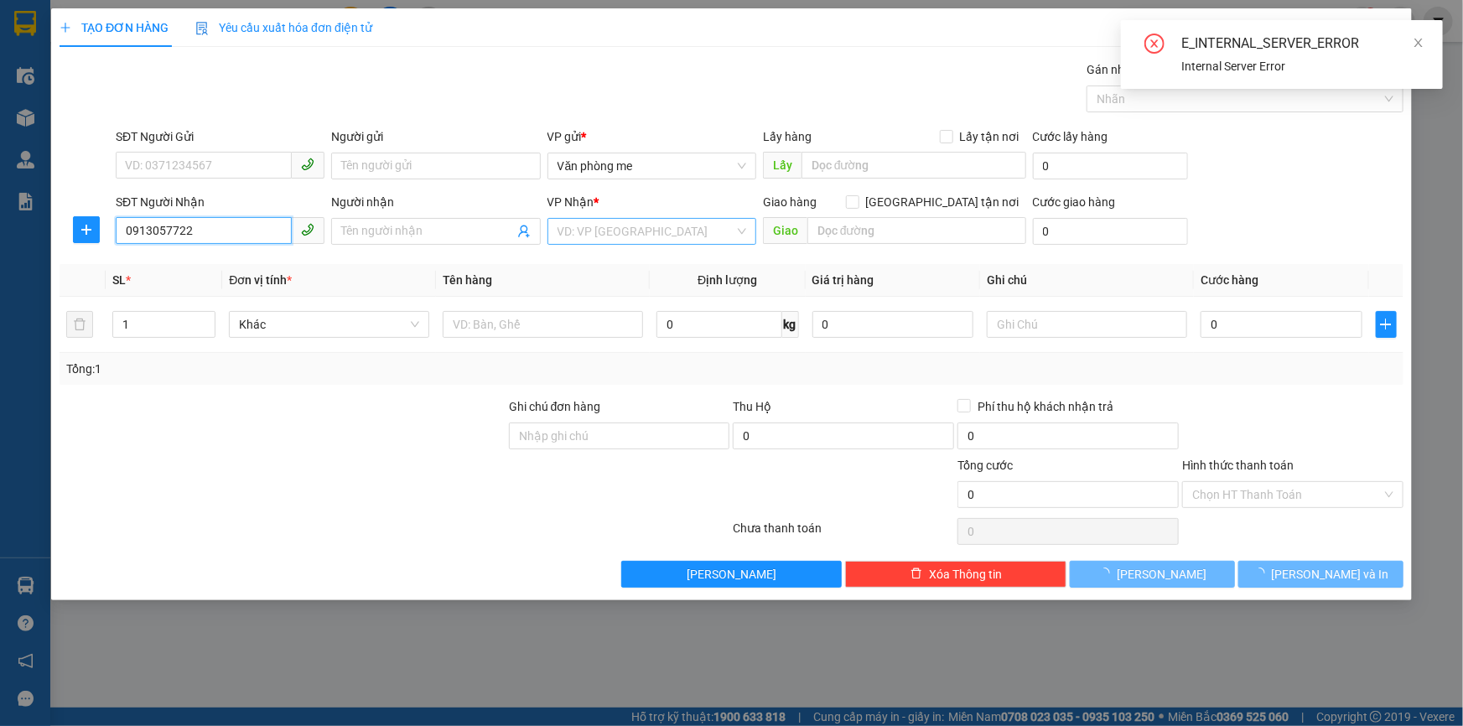
type input "0913057722"
click at [607, 233] on input "search" at bounding box center [646, 231] width 177 height 25
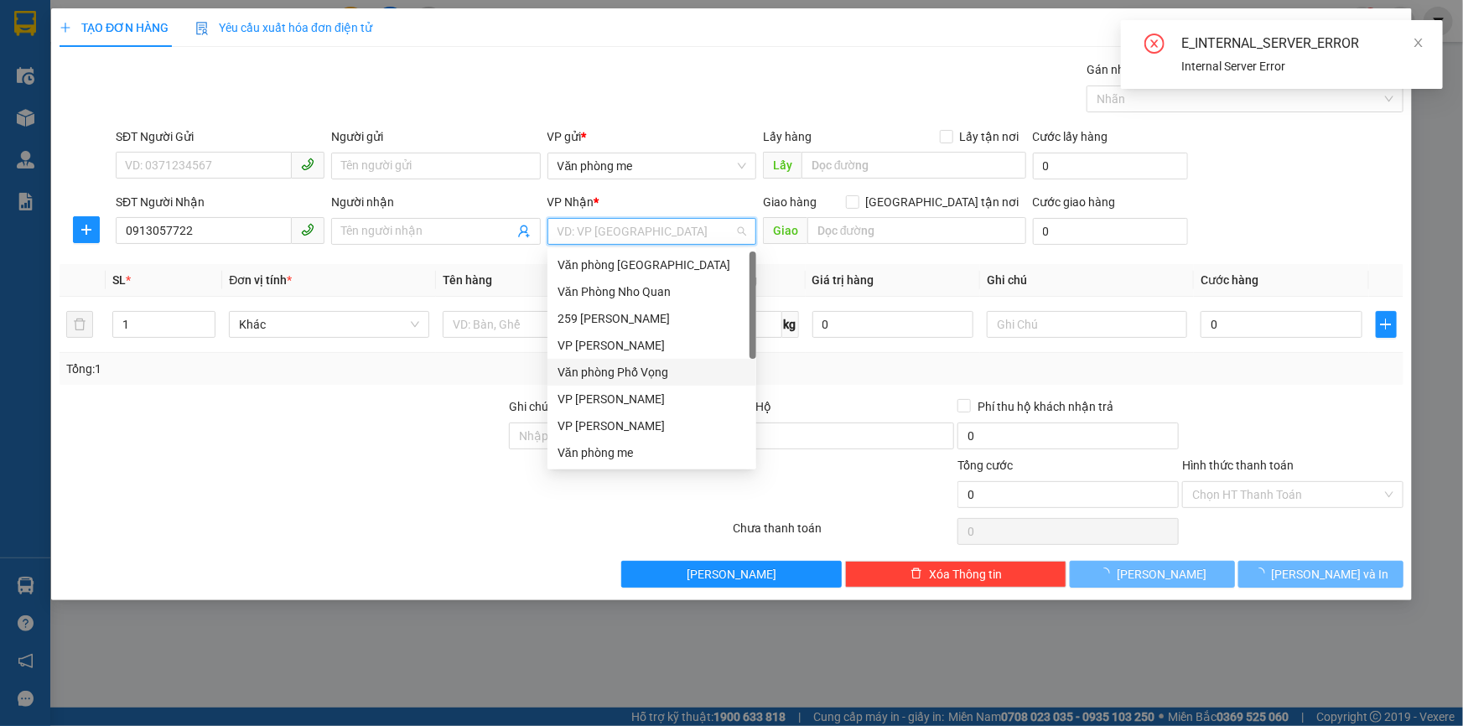
click at [638, 349] on div "VP [PERSON_NAME]" at bounding box center [652, 345] width 189 height 18
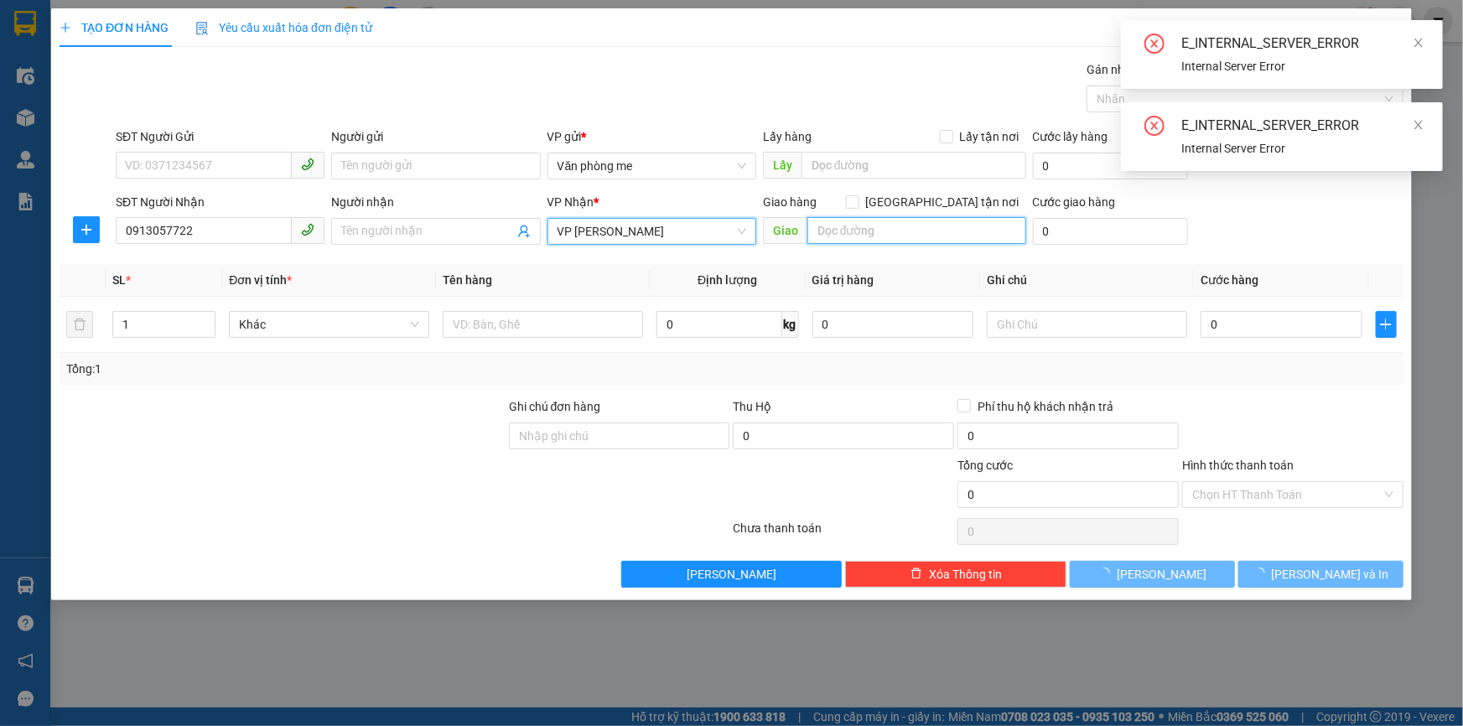
click at [854, 227] on input "text" at bounding box center [916, 230] width 219 height 27
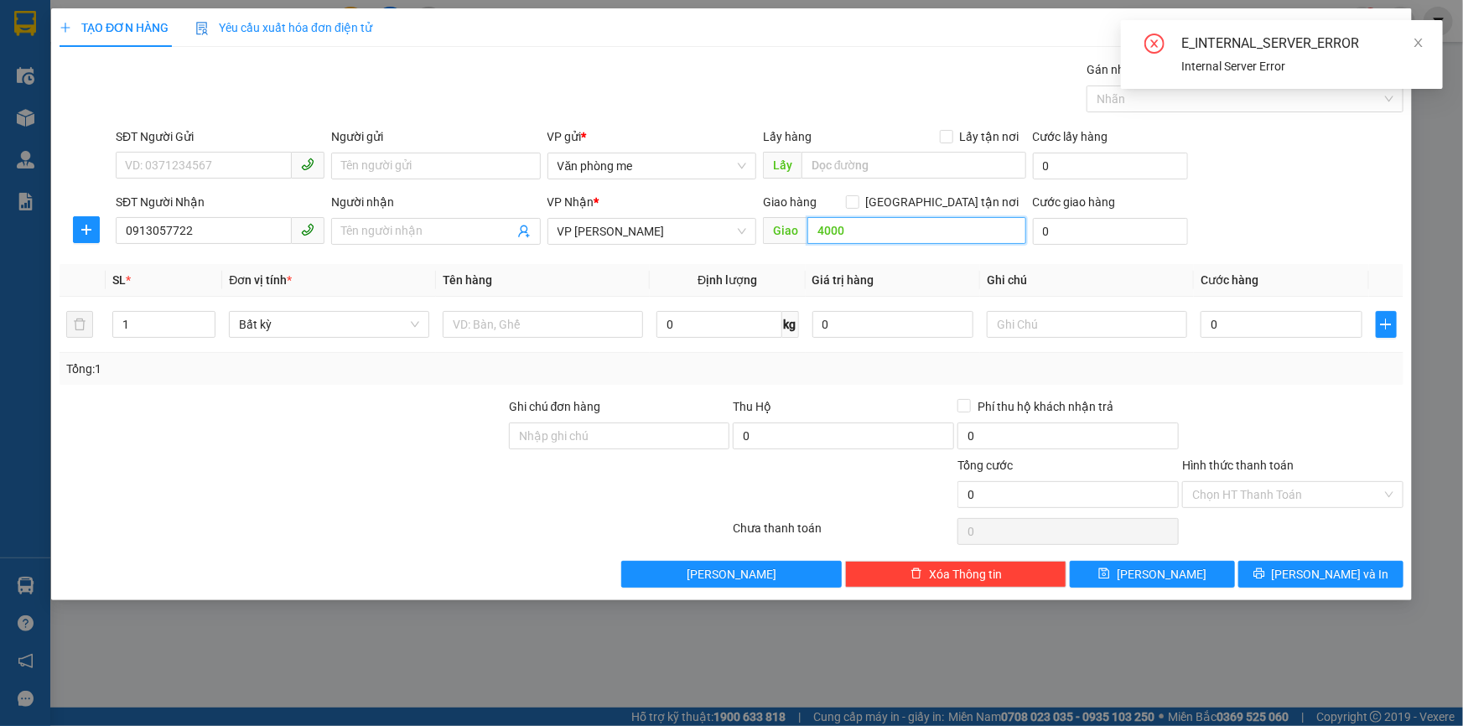
type input "40000"
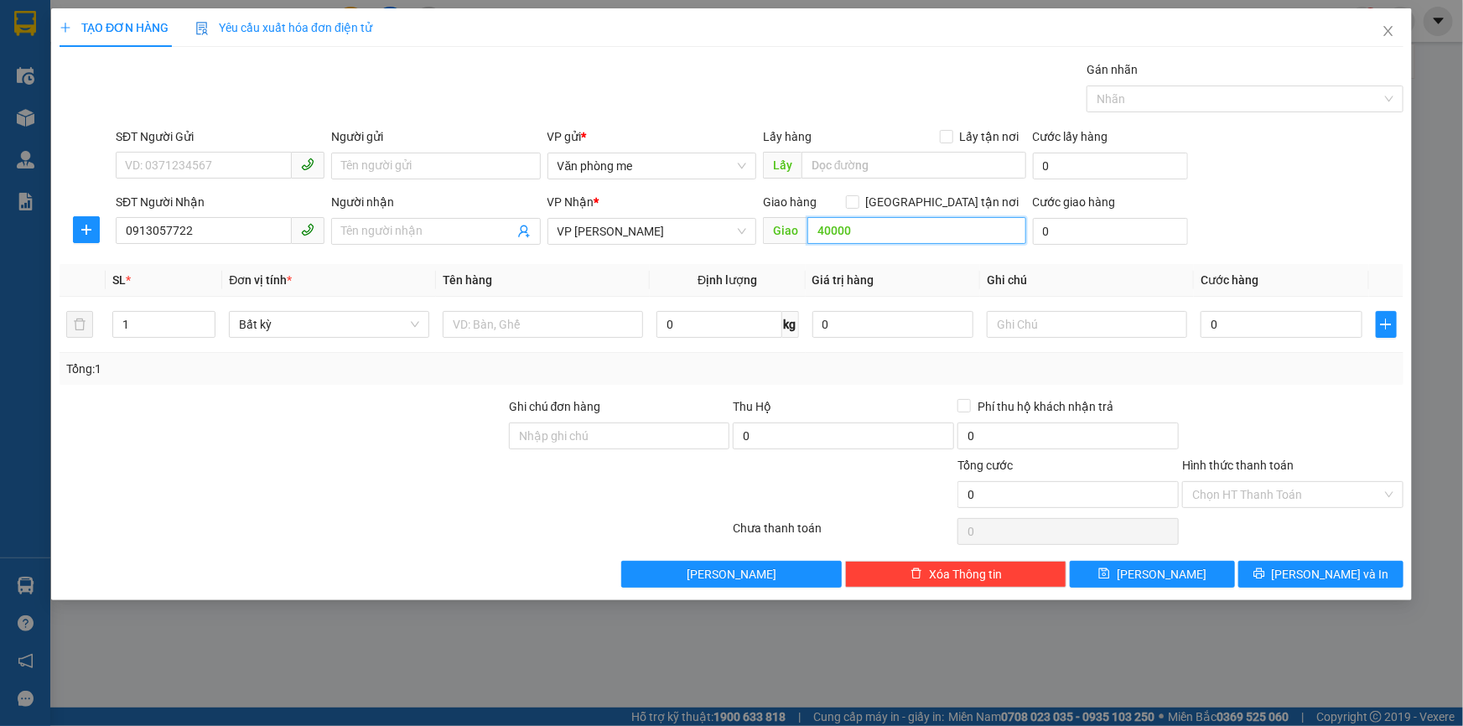
drag, startPoint x: 854, startPoint y: 227, endPoint x: 813, endPoint y: 231, distance: 41.3
click at [819, 231] on input "40000" at bounding box center [916, 230] width 219 height 27
paste input "40.00"
type input "40.000"
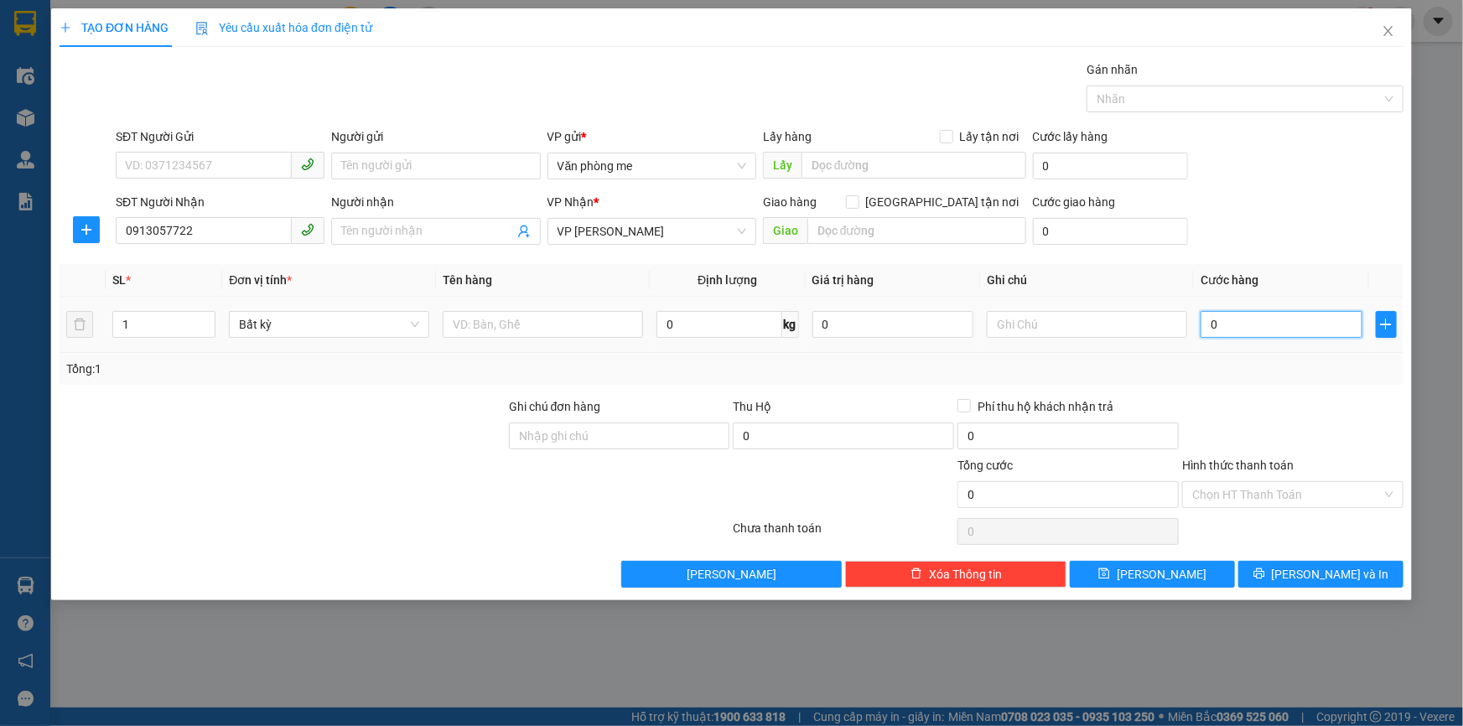
type input "40.000"
click at [1153, 575] on span "[PERSON_NAME]" at bounding box center [1162, 574] width 90 height 18
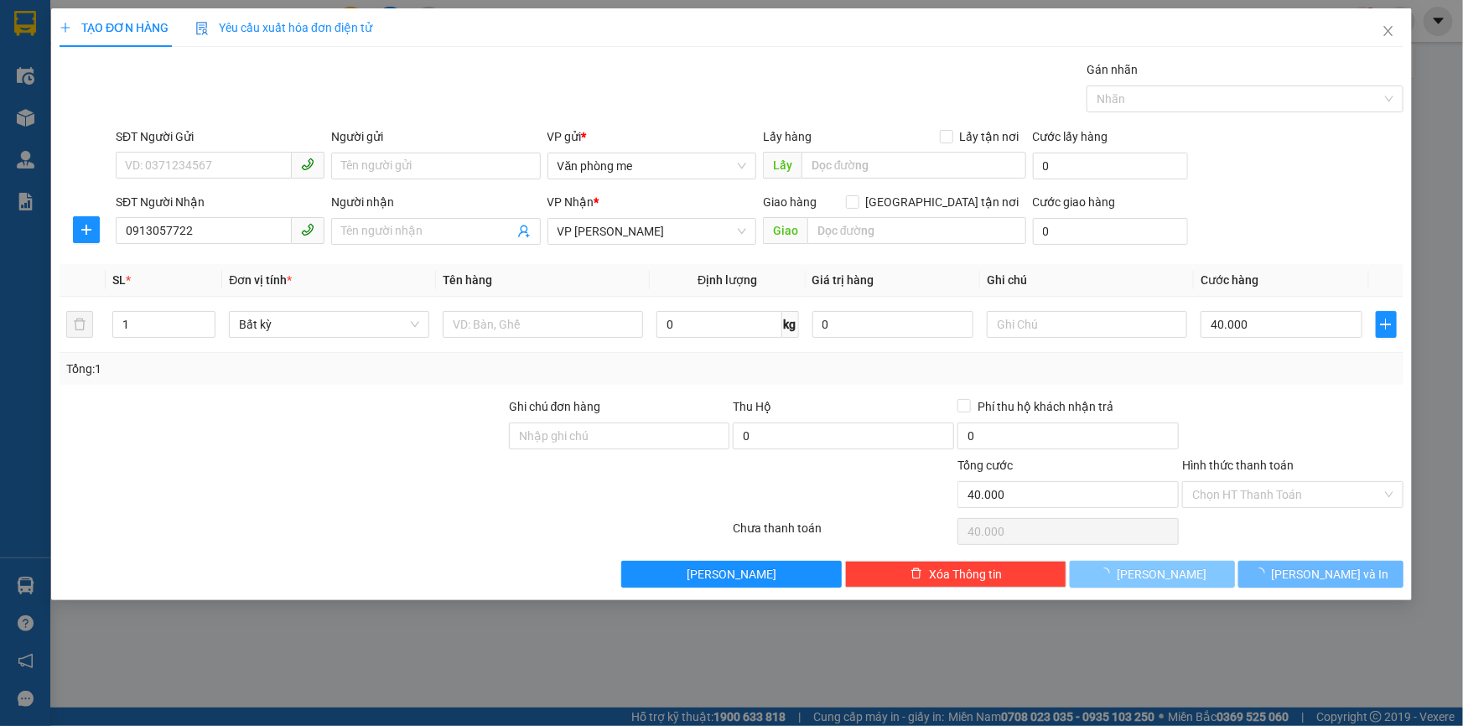
type input "0"
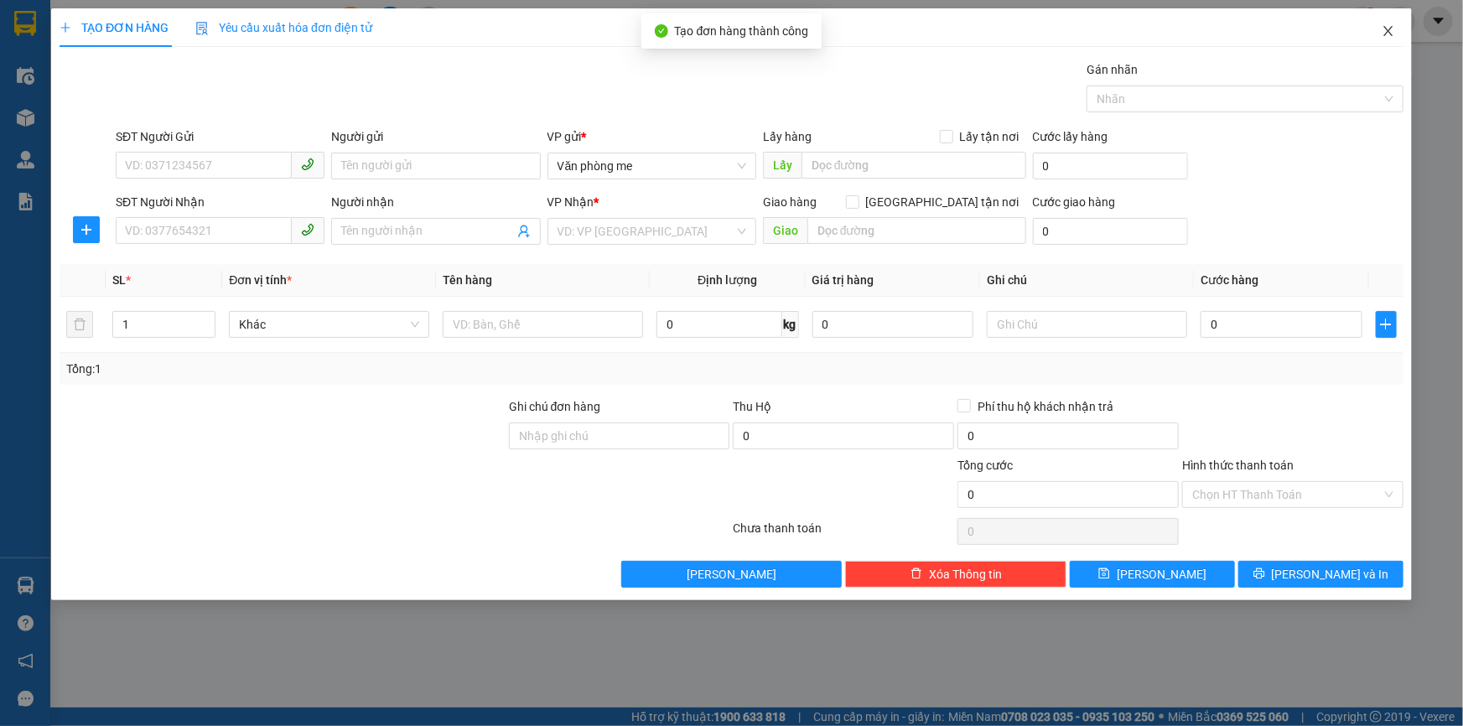
click at [1388, 27] on icon "close" at bounding box center [1388, 30] width 13 height 13
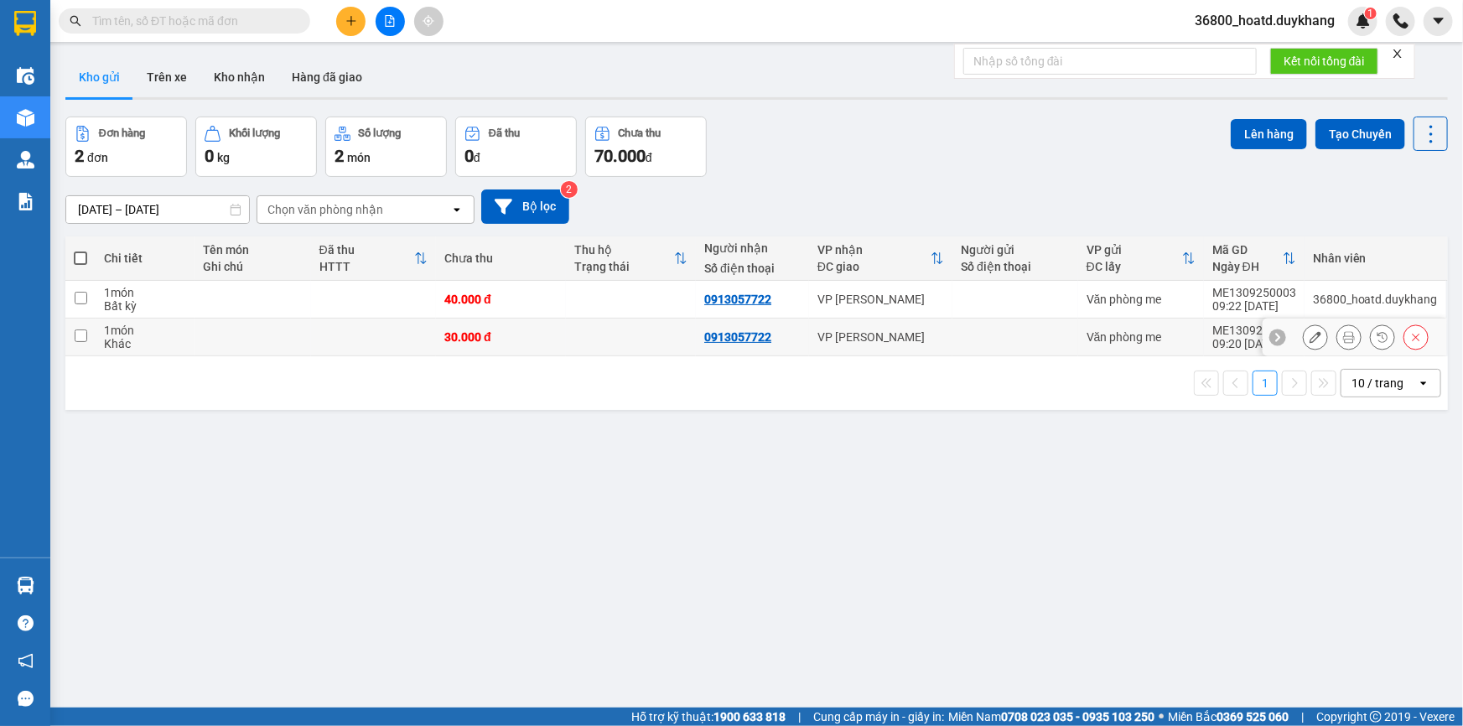
click at [1310, 335] on icon at bounding box center [1316, 337] width 12 height 12
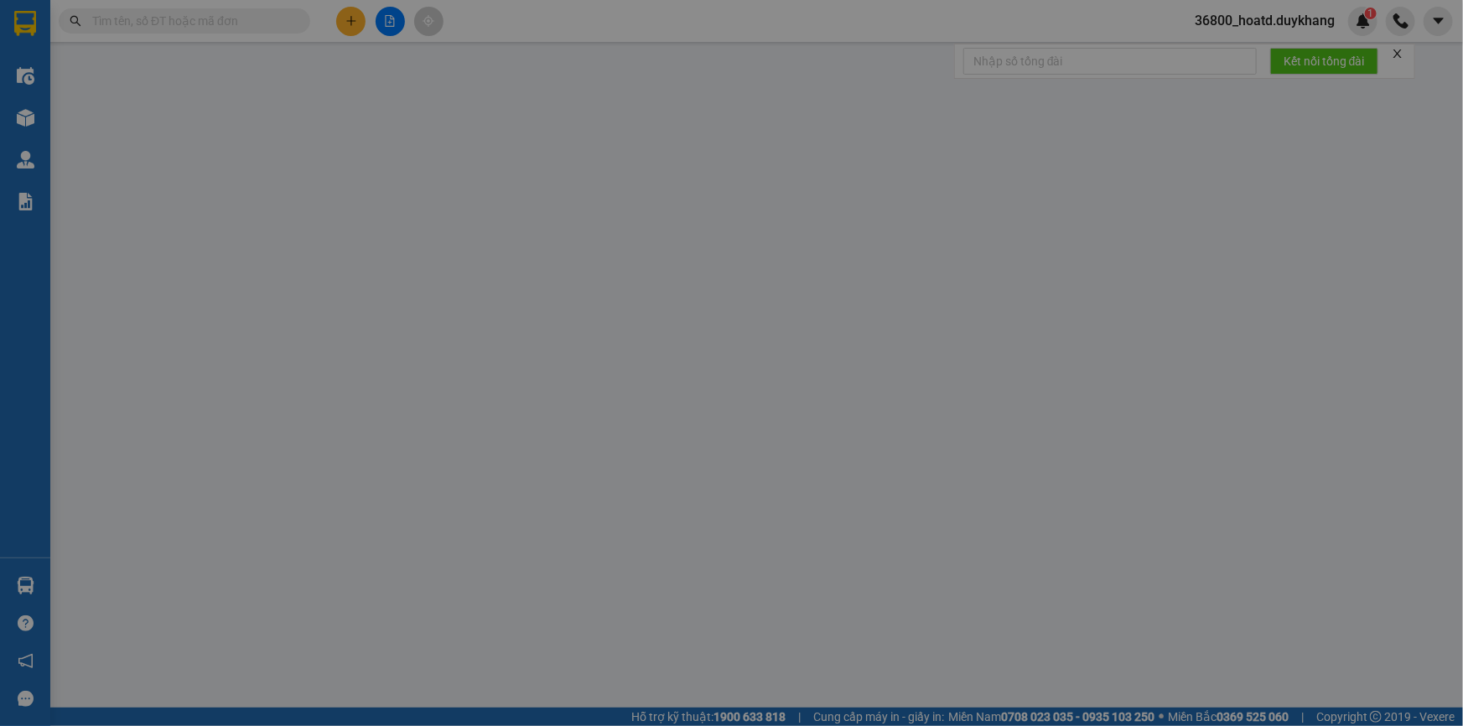
type input "0913057722"
type input "30.000"
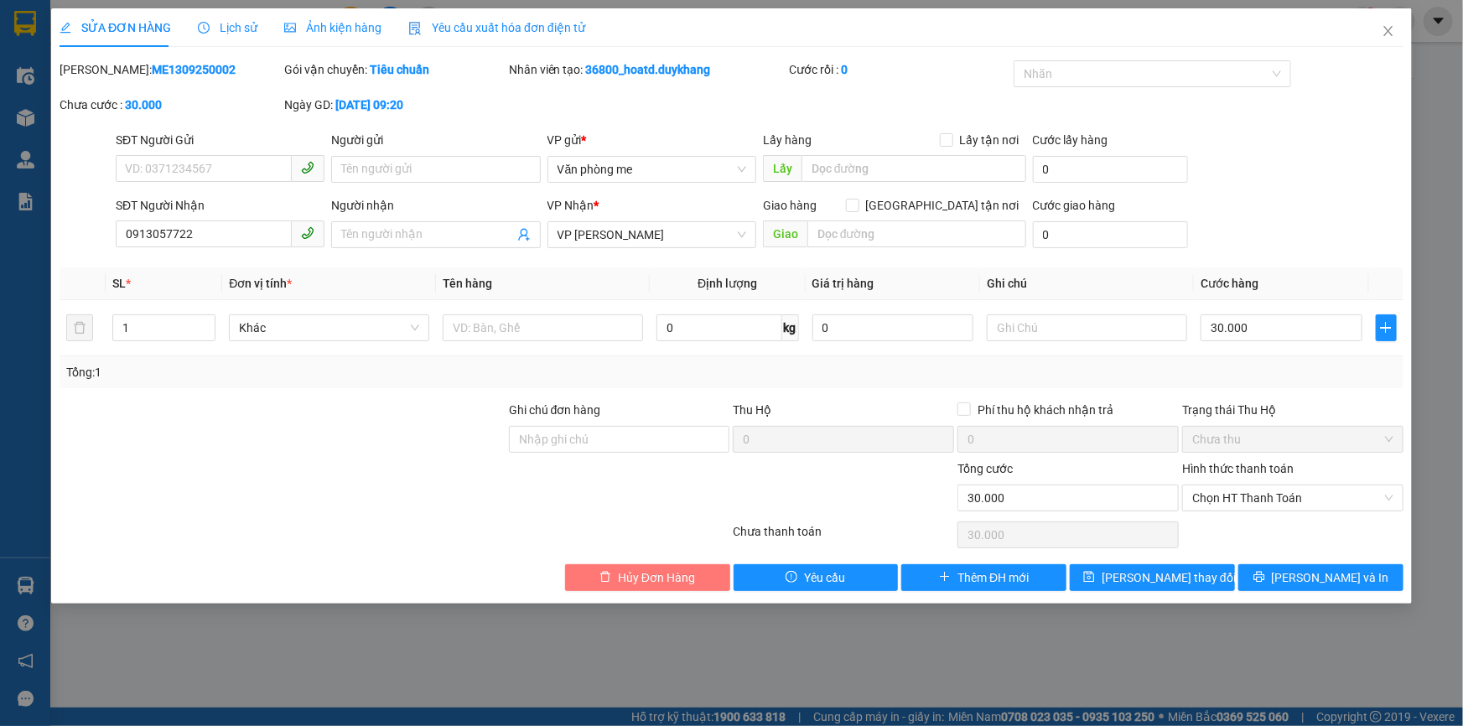
click at [643, 579] on span "Hủy Đơn Hàng" at bounding box center [656, 577] width 77 height 18
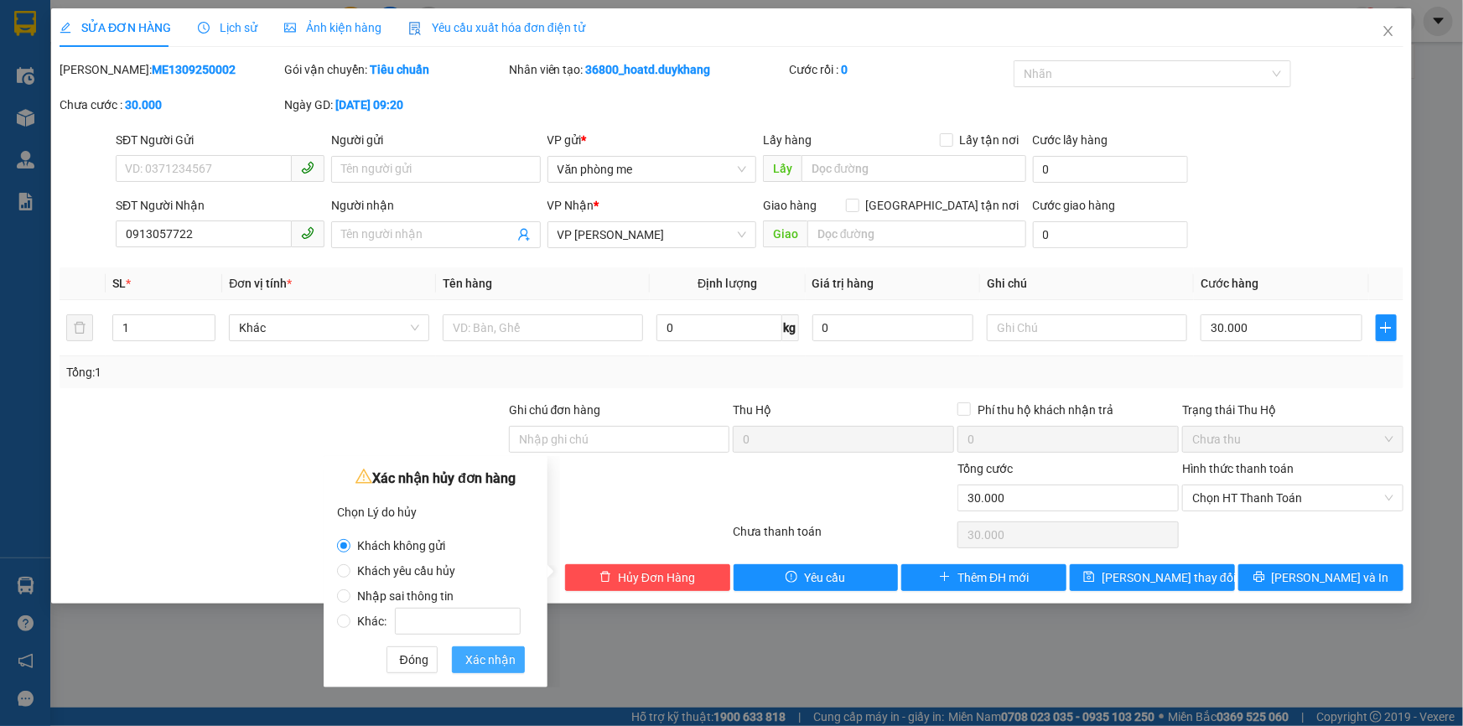
click at [472, 662] on span "Xác nhận" at bounding box center [490, 660] width 50 height 18
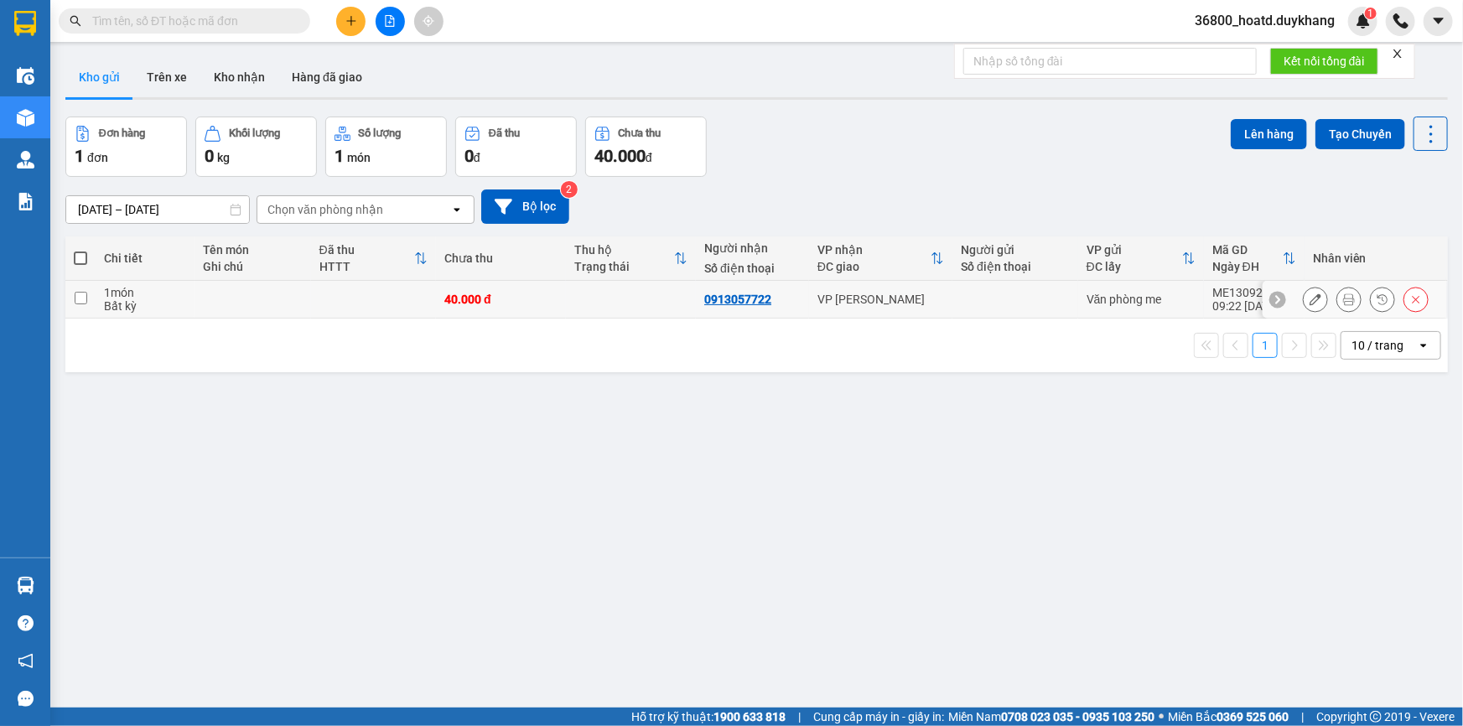
click at [75, 298] on input "checkbox" at bounding box center [81, 298] width 13 height 13
checkbox input "true"
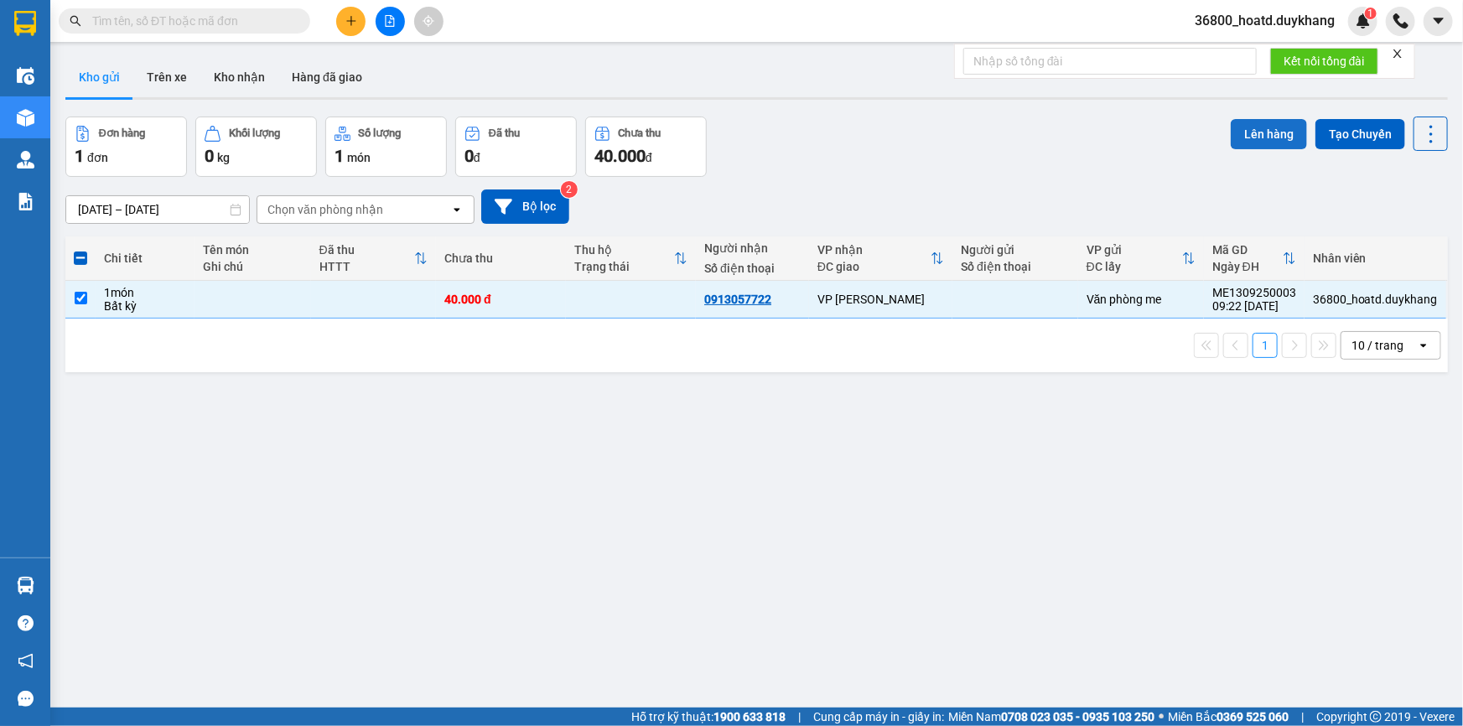
click at [1231, 134] on button "Lên hàng" at bounding box center [1269, 134] width 76 height 30
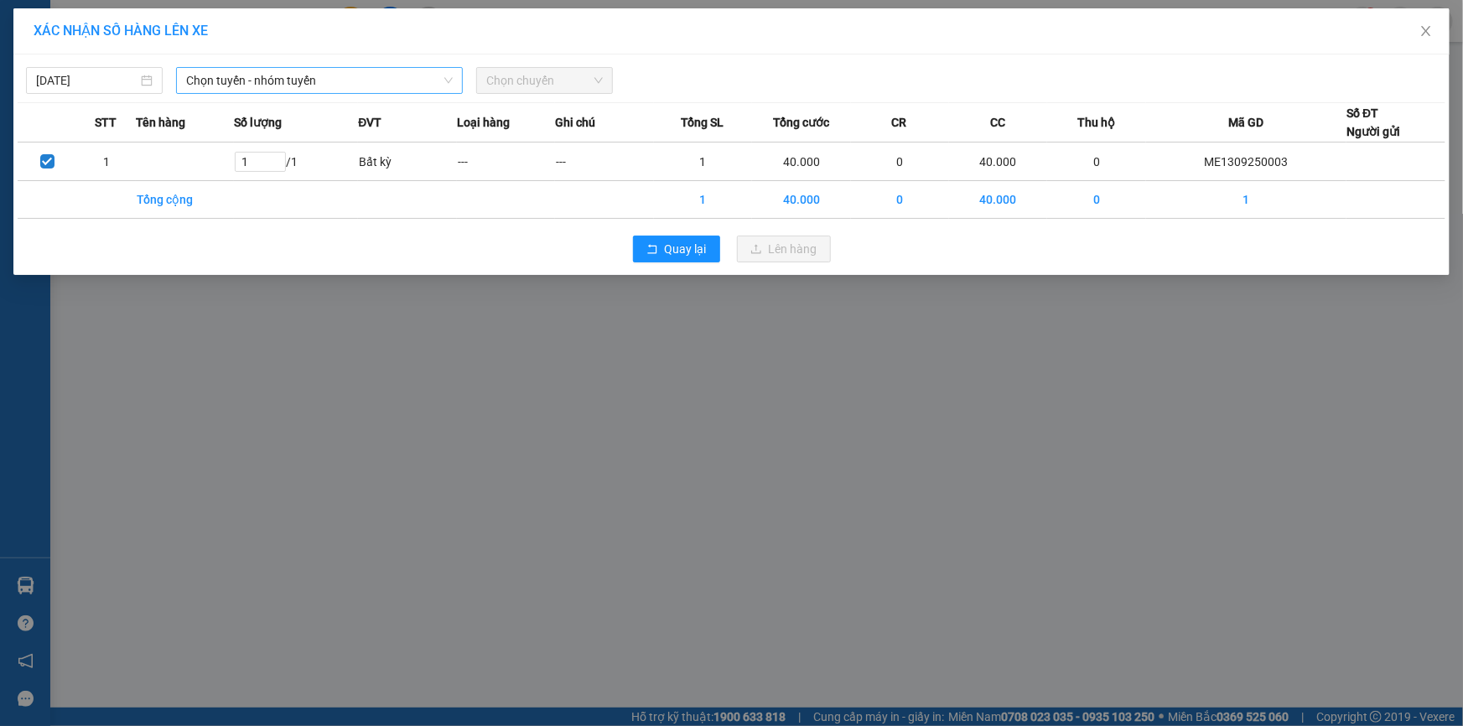
click at [290, 82] on span "Chọn tuyến - nhóm tuyến" at bounding box center [319, 80] width 267 height 25
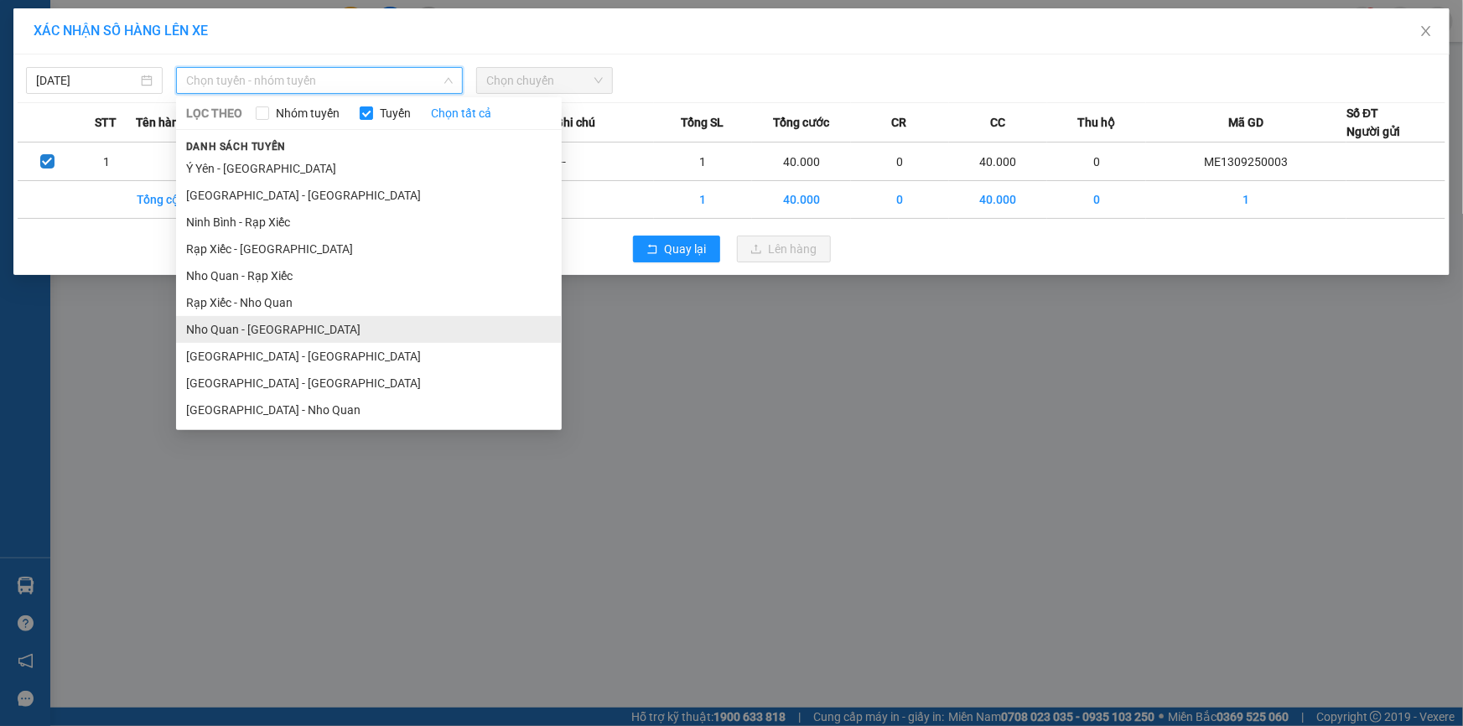
click at [257, 328] on li "Nho Quan - [GEOGRAPHIC_DATA]" at bounding box center [369, 329] width 386 height 27
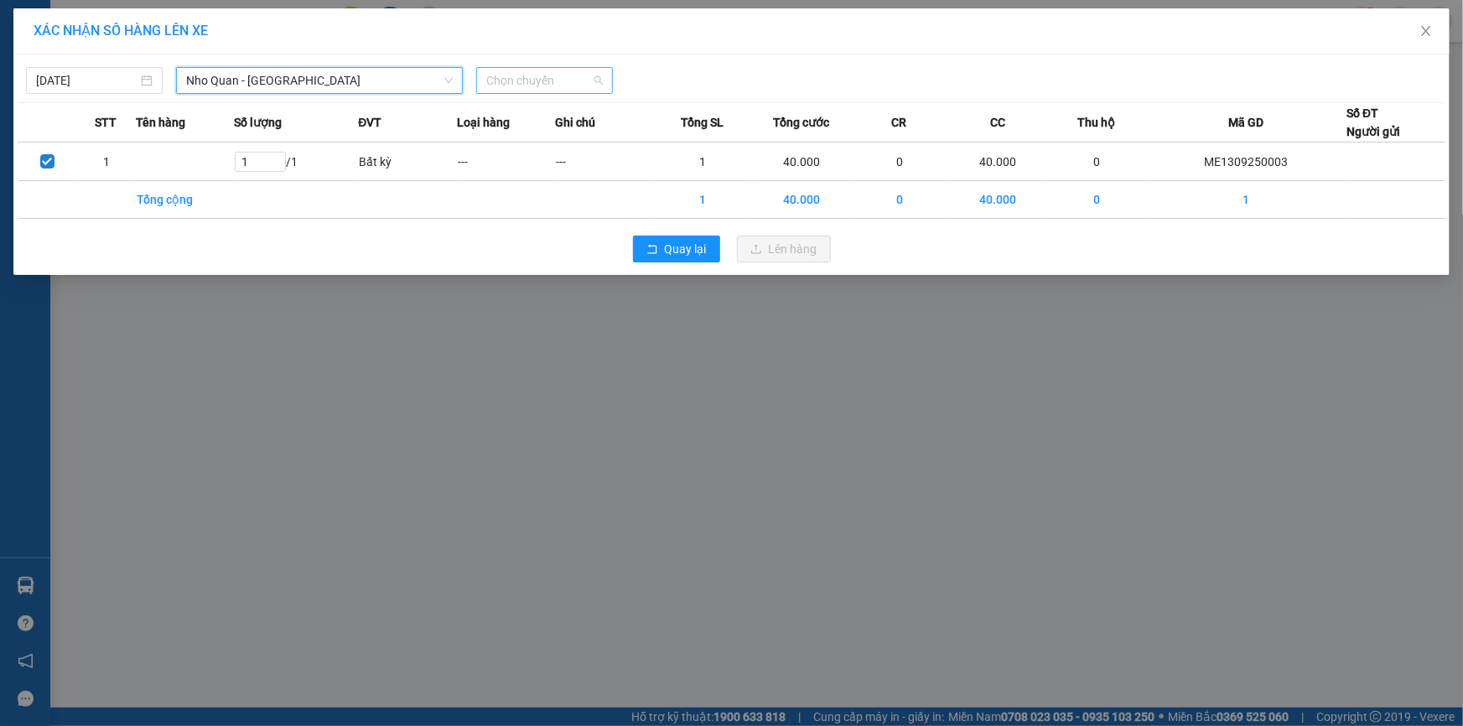
click at [527, 82] on span "Chọn chuyến" at bounding box center [544, 80] width 117 height 25
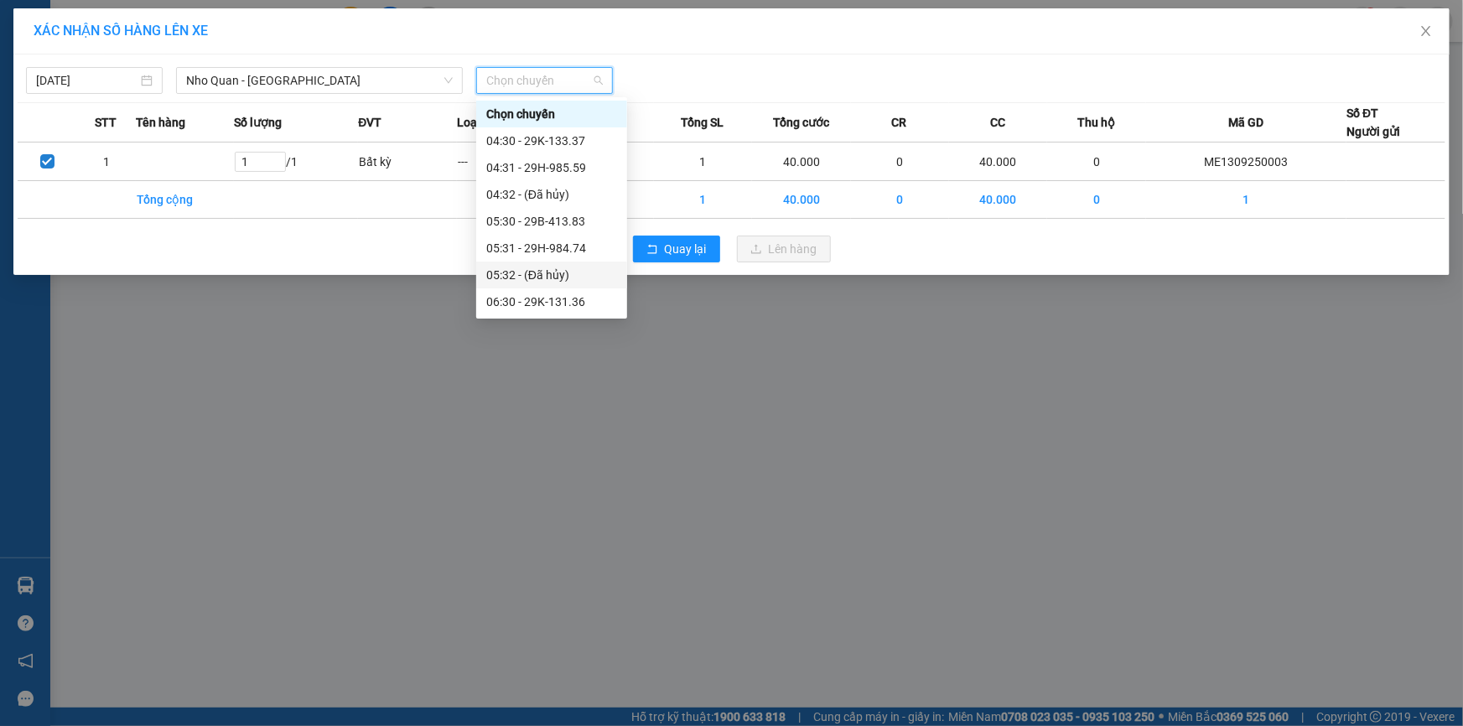
scroll to position [381, 0]
click at [562, 161] on div "09:30 - 29B-414.14" at bounding box center [551, 162] width 131 height 18
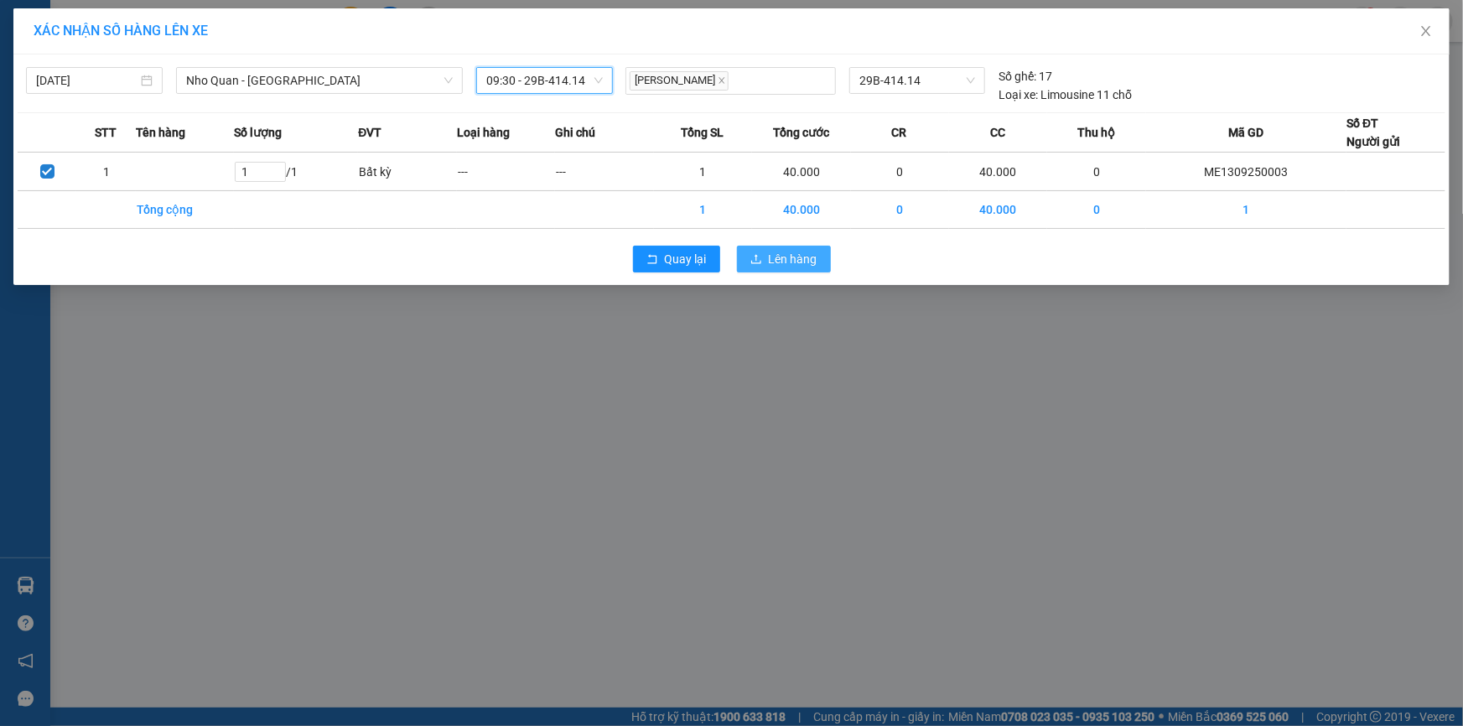
click at [778, 261] on span "Lên hàng" at bounding box center [793, 259] width 49 height 18
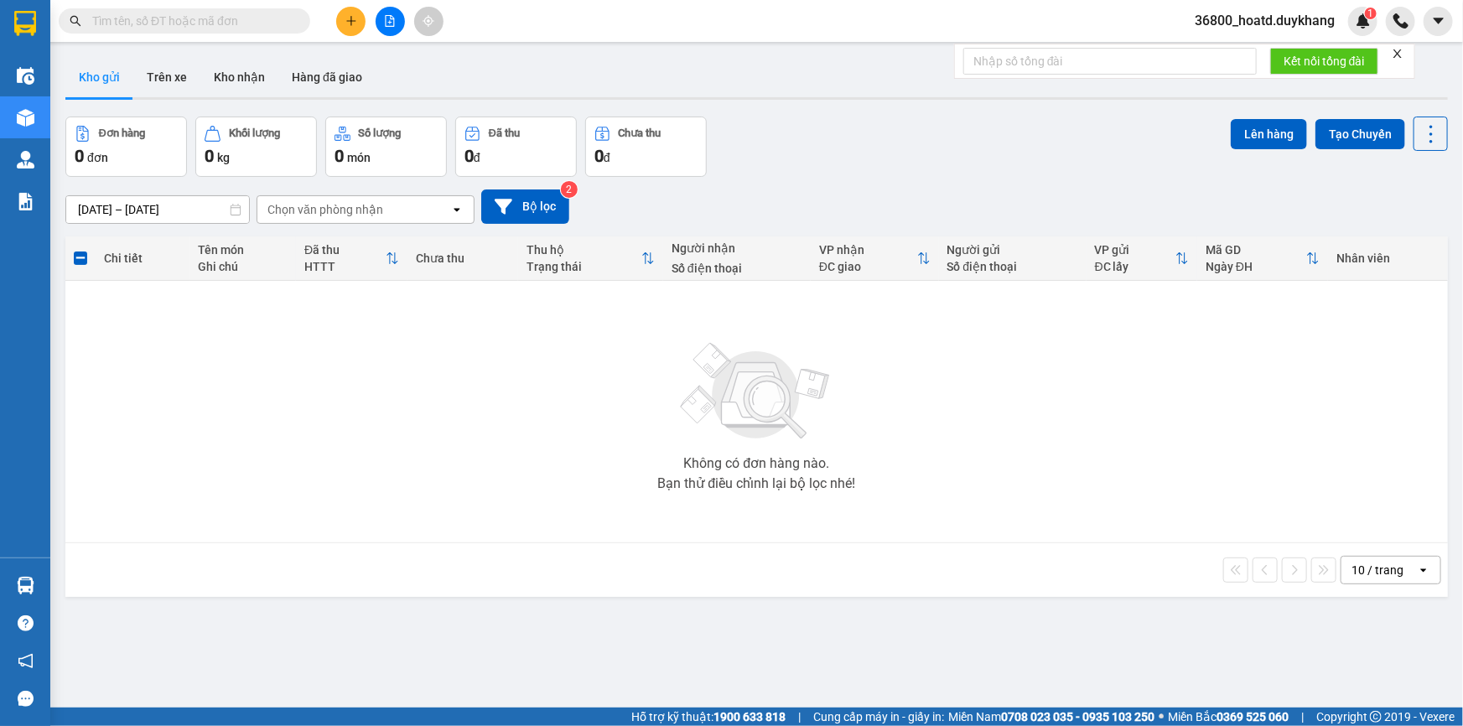
paste input "0949466294"
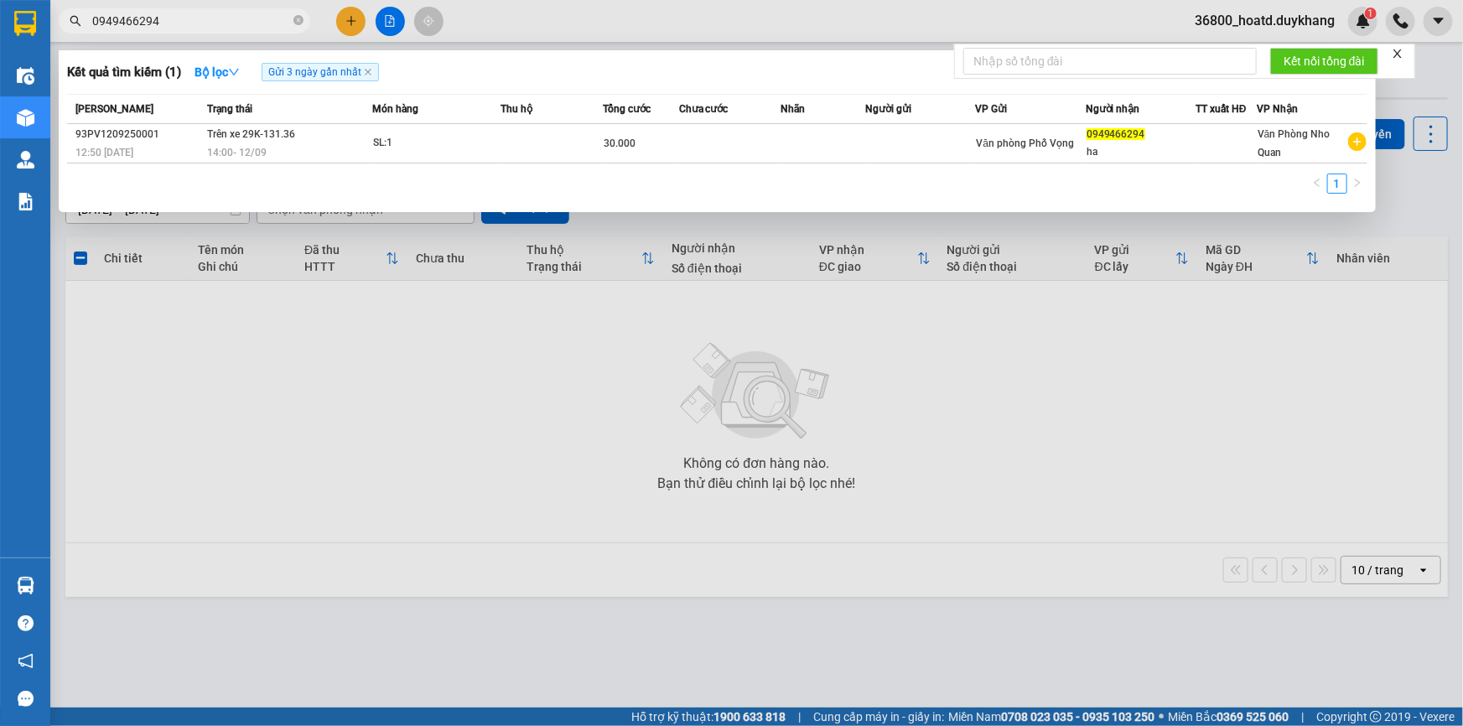
type input "0949466294"
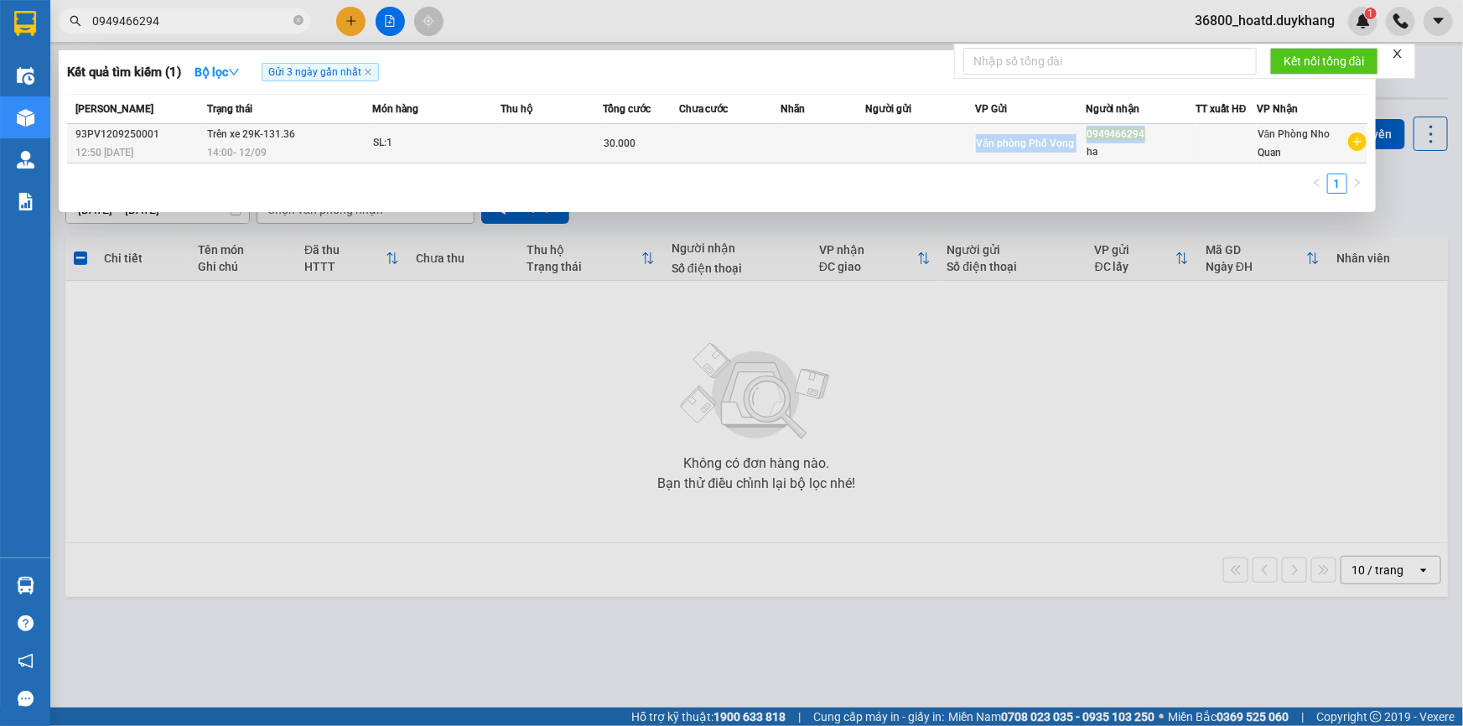
drag, startPoint x: 1107, startPoint y: 133, endPoint x: 1142, endPoint y: 134, distance: 35.2
click at [1142, 134] on tr "93PV1209250001 12:50 [DATE] Trên xe 29K-131.36 14:00 [DATE] SL: 1 30.000 Văn ph…" at bounding box center [717, 143] width 1300 height 39
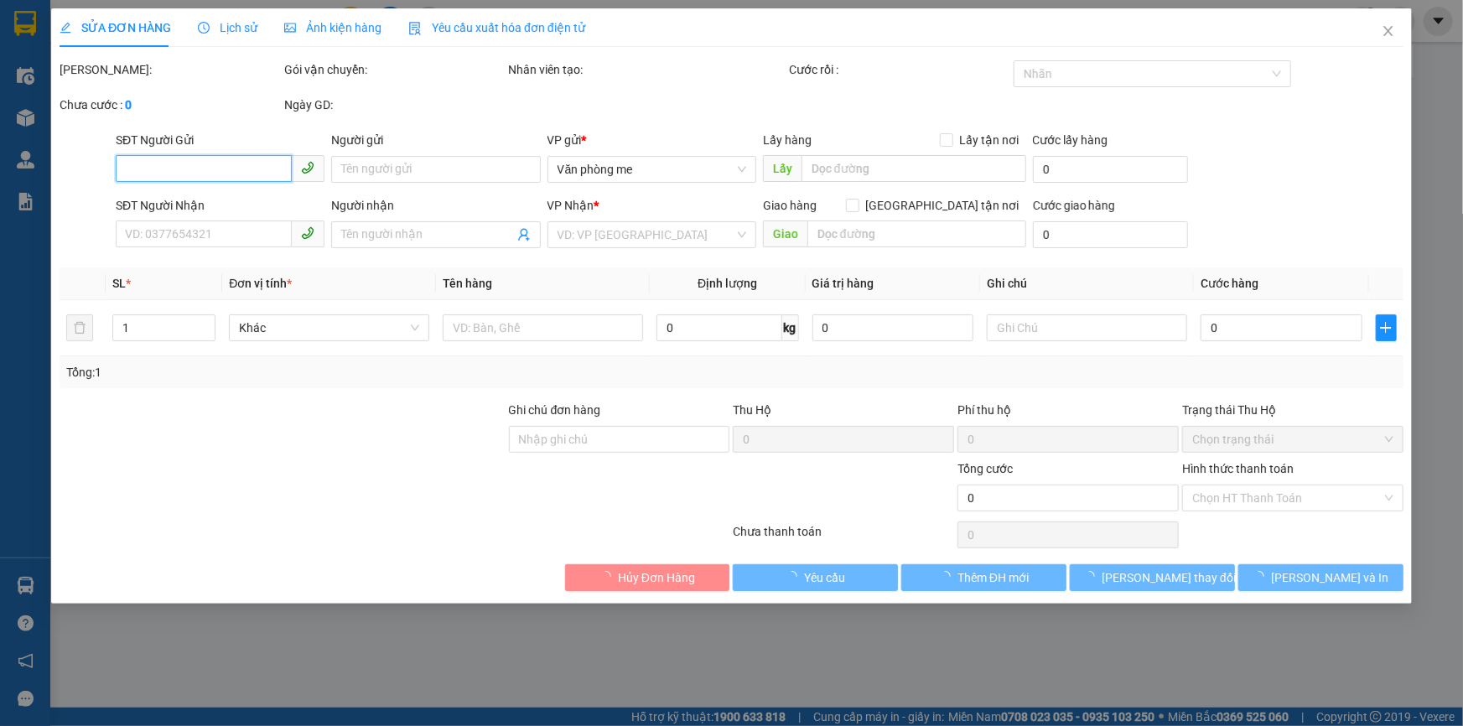
type input "0949466294"
type input "ha"
type input "30.000"
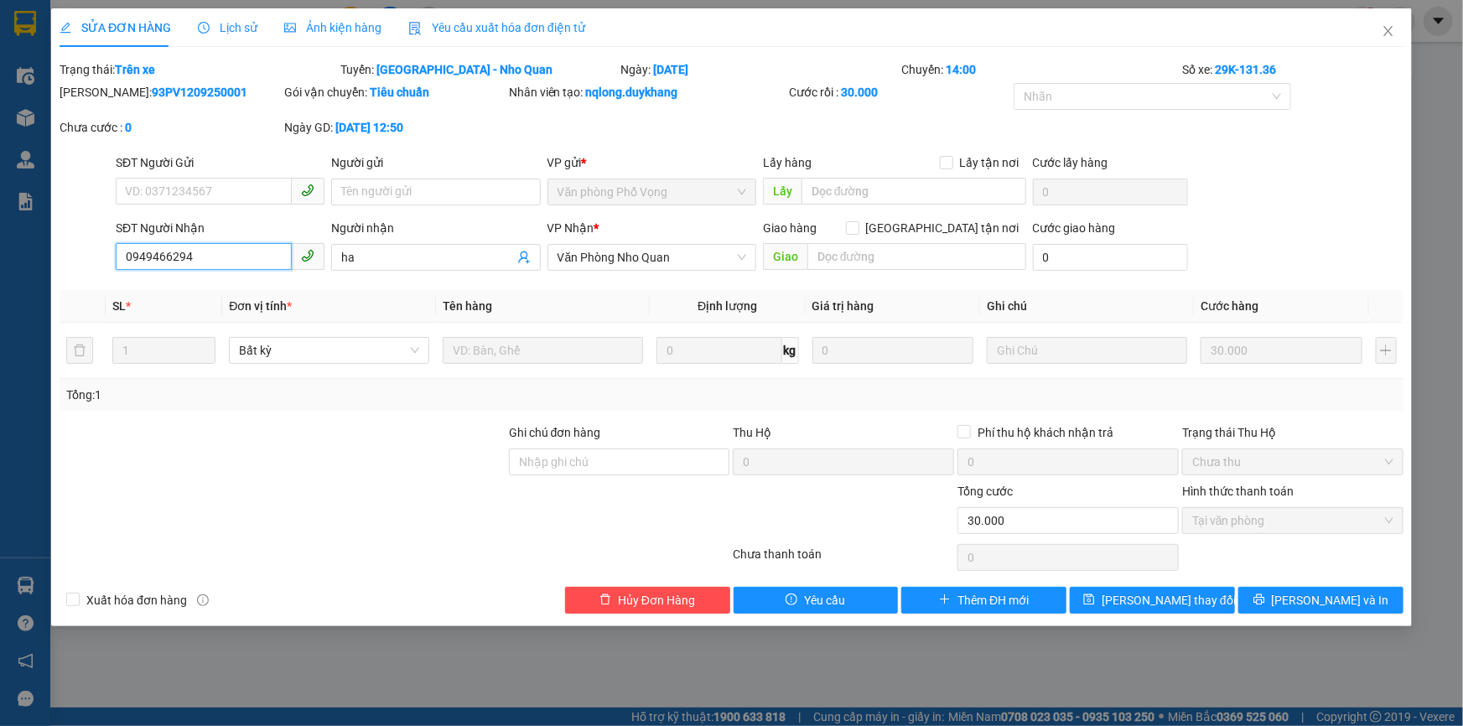
drag, startPoint x: 200, startPoint y: 256, endPoint x: 117, endPoint y: 264, distance: 83.4
click at [117, 264] on input "0949466294" at bounding box center [204, 256] width 176 height 27
click at [1397, 30] on span "Close" at bounding box center [1388, 31] width 47 height 47
